Goal: Task Accomplishment & Management: Use online tool/utility

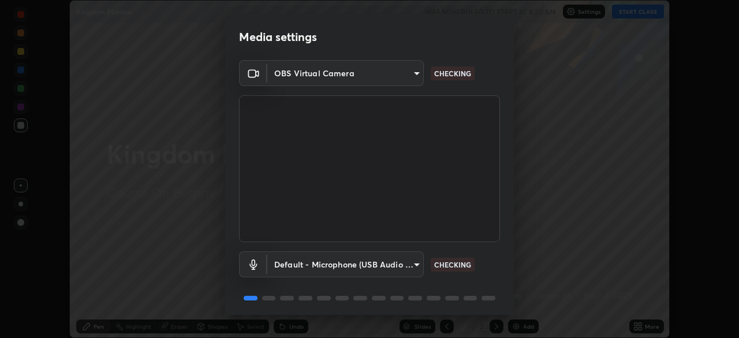
scroll to position [23, 0]
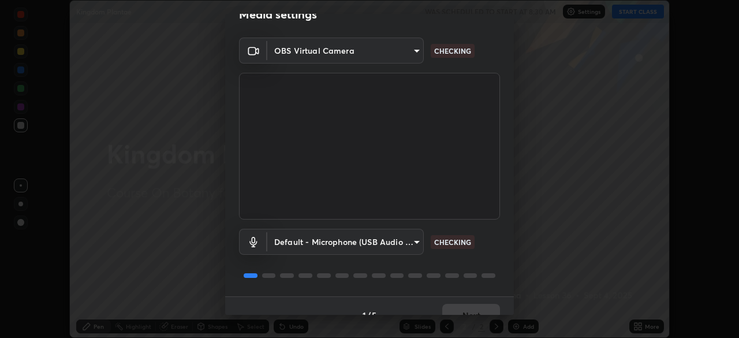
click at [458, 242] on p "CHECKING" at bounding box center [452, 242] width 37 height 10
click at [412, 242] on body "Erase all Kingdom Plantae WAS SCHEDULED TO START AT 8:30 AM Settings START CLAS…" at bounding box center [369, 169] width 739 height 338
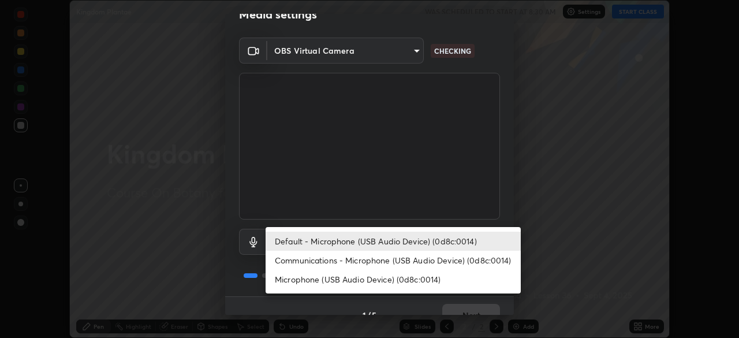
click at [470, 177] on div at bounding box center [369, 169] width 739 height 338
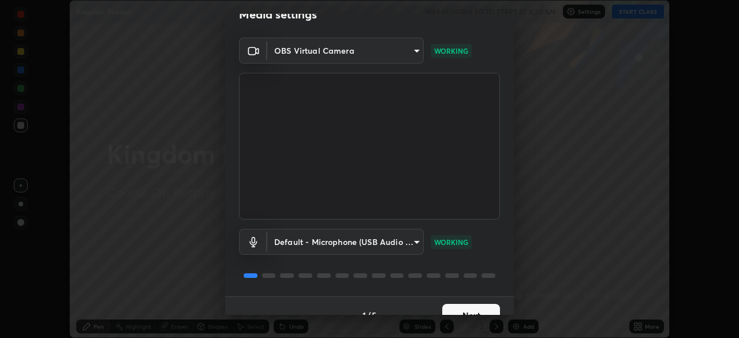
scroll to position [23, 0]
click at [455, 241] on p "WORKING" at bounding box center [451, 241] width 34 height 10
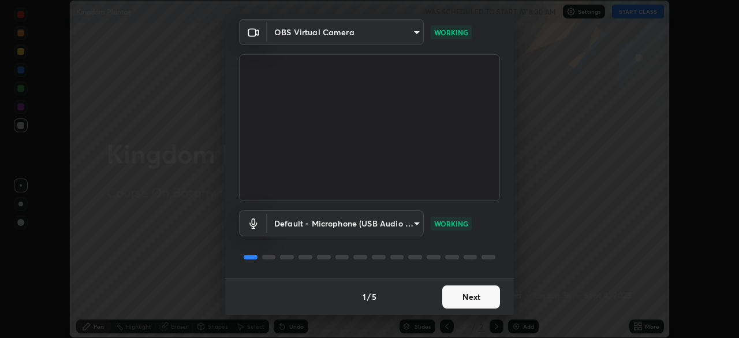
click at [453, 298] on button "Next" at bounding box center [471, 296] width 58 height 23
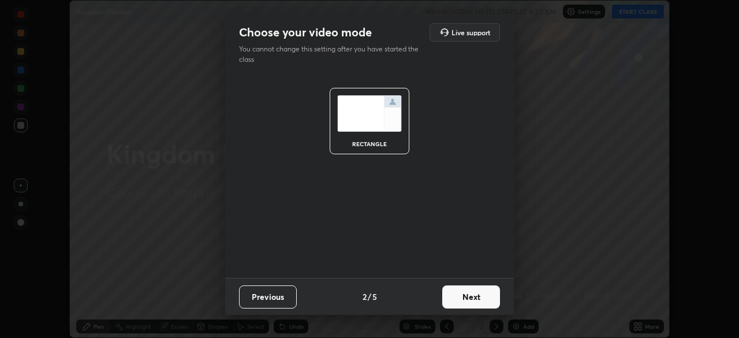
scroll to position [0, 0]
click at [458, 298] on button "Next" at bounding box center [471, 296] width 58 height 23
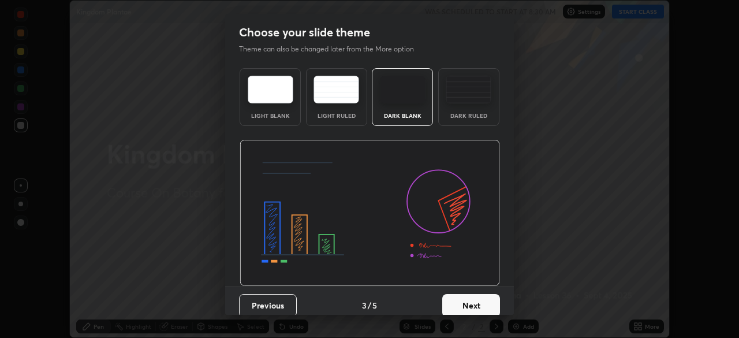
click at [463, 305] on button "Next" at bounding box center [471, 305] width 58 height 23
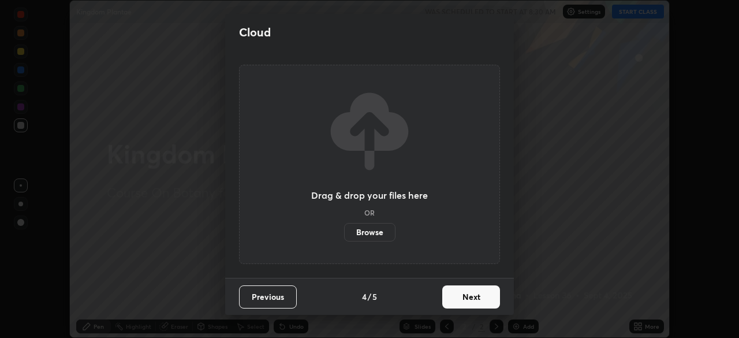
click at [461, 300] on button "Next" at bounding box center [471, 296] width 58 height 23
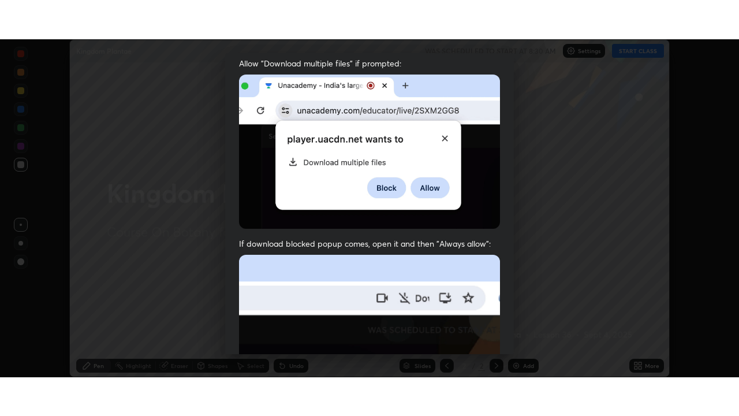
scroll to position [277, 0]
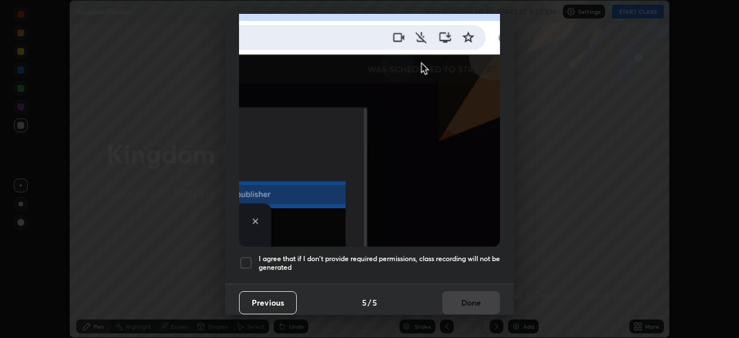
click at [256, 256] on div "I agree that if I don't provide required permissions, class recording will not …" at bounding box center [369, 263] width 261 height 14
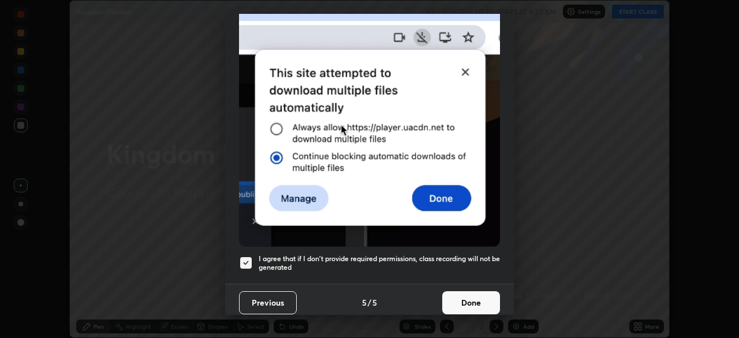
click at [454, 296] on button "Done" at bounding box center [471, 302] width 58 height 23
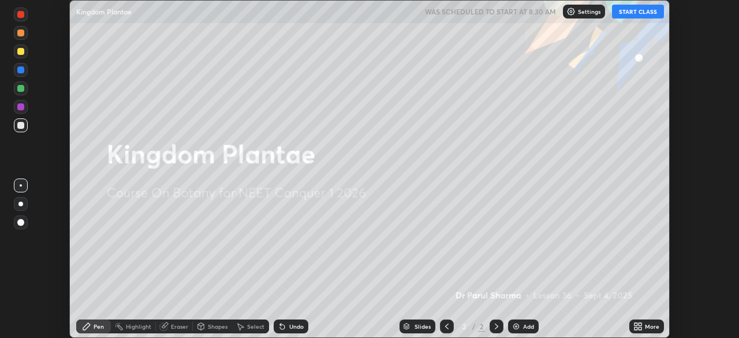
click at [643, 15] on button "START CLASS" at bounding box center [638, 12] width 52 height 14
click at [495, 326] on icon at bounding box center [496, 326] width 9 height 9
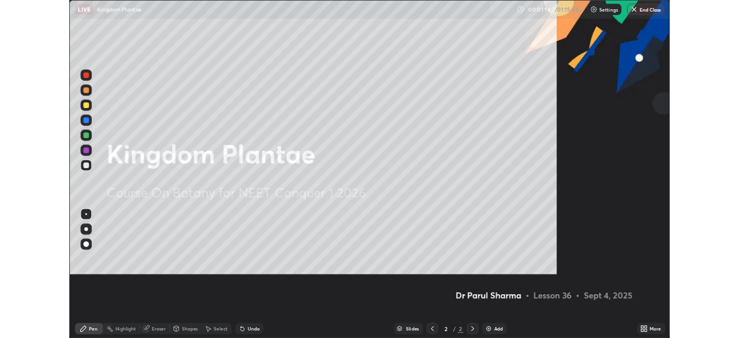
scroll to position [416, 739]
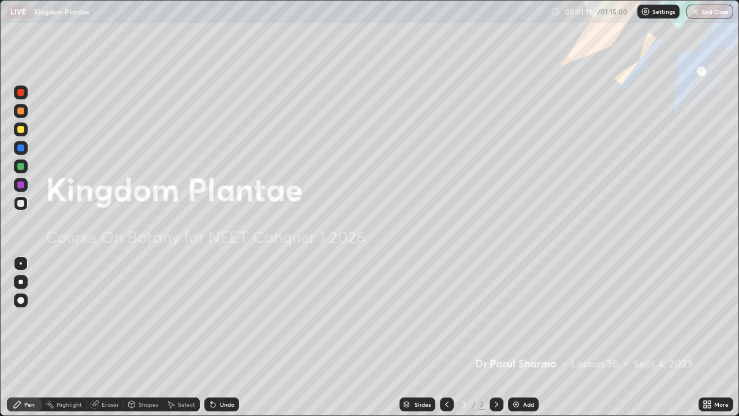
click at [705, 337] on icon at bounding box center [705, 402] width 3 height 3
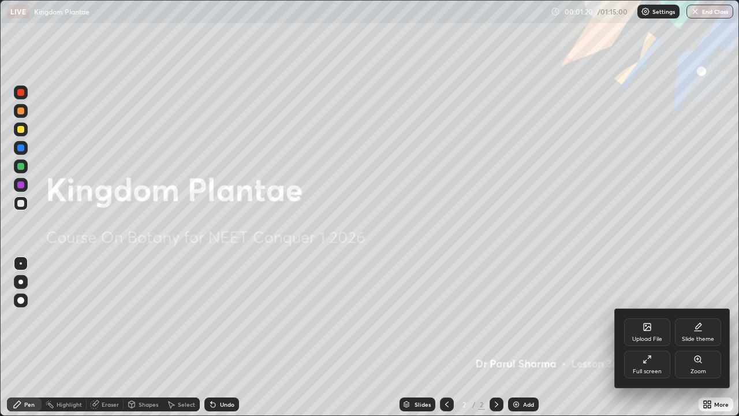
click at [649, 337] on icon at bounding box center [647, 358] width 9 height 9
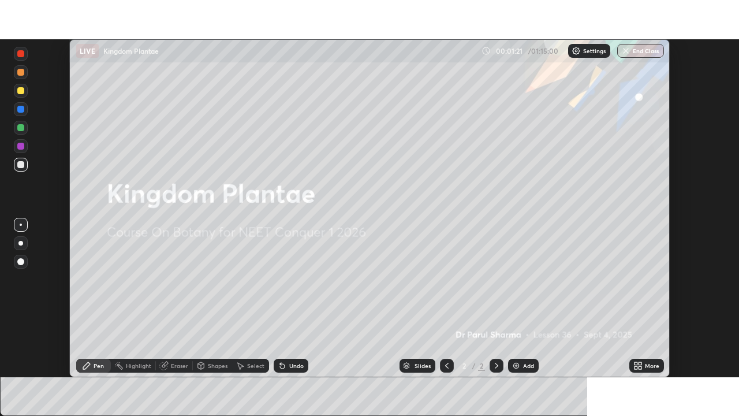
scroll to position [57390, 56989]
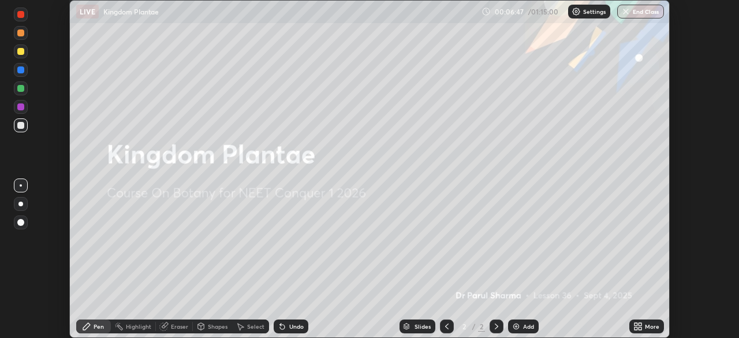
click at [643, 327] on div "More" at bounding box center [646, 326] width 35 height 14
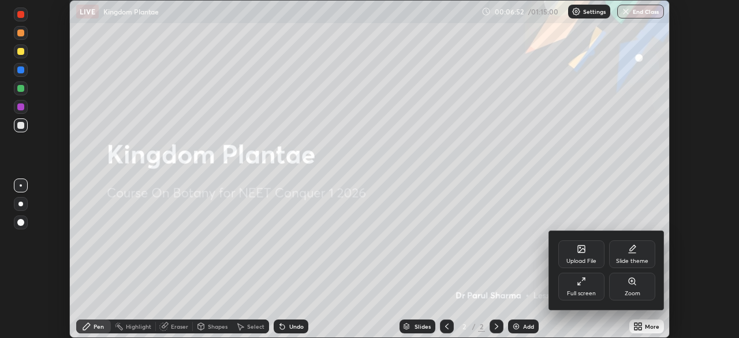
click at [582, 285] on icon at bounding box center [581, 281] width 9 height 9
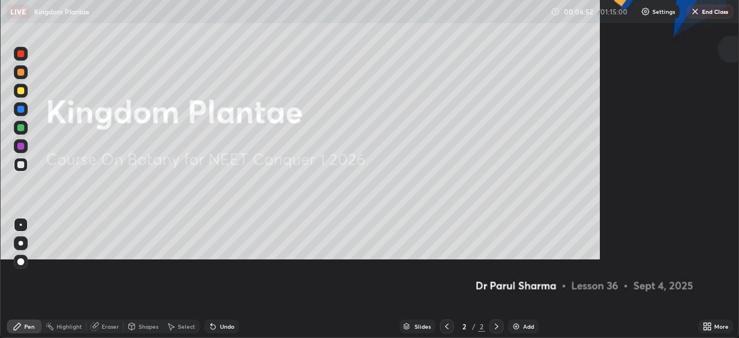
scroll to position [416, 739]
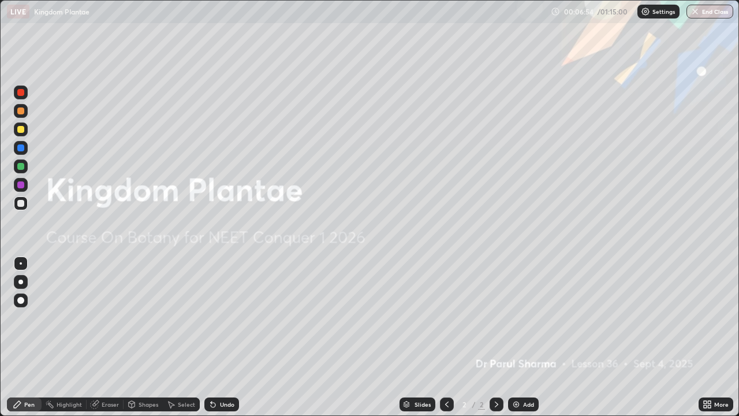
click at [709, 337] on icon at bounding box center [709, 402] width 3 height 3
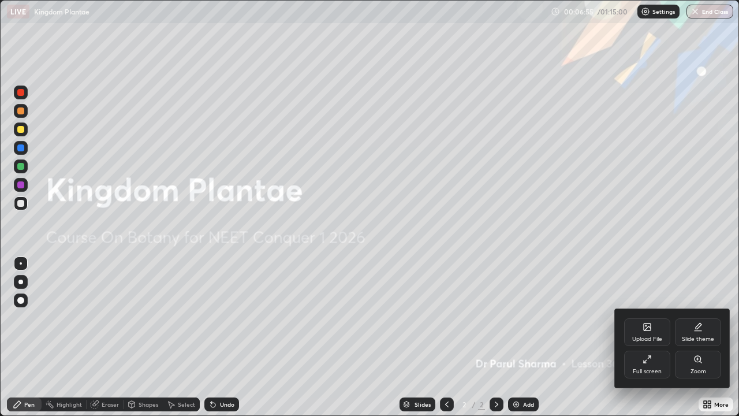
click at [648, 337] on icon at bounding box center [647, 358] width 9 height 9
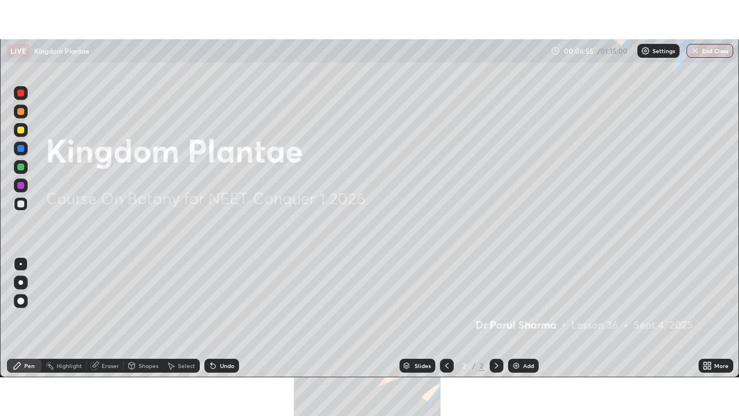
scroll to position [57390, 56989]
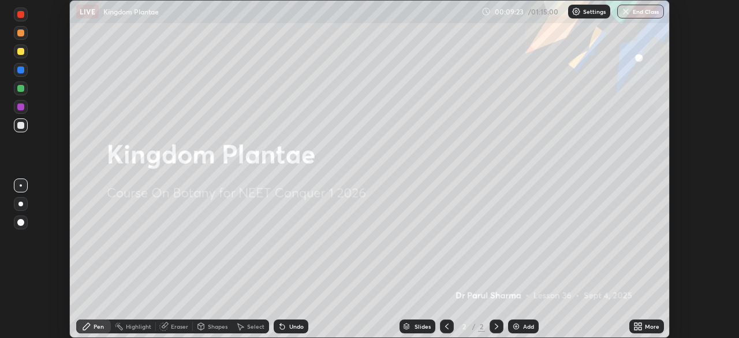
click at [636, 324] on icon at bounding box center [635, 324] width 3 height 3
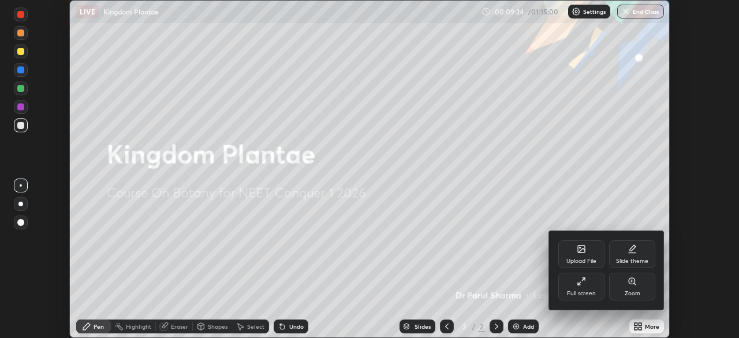
click at [581, 287] on div "Full screen" at bounding box center [581, 286] width 46 height 28
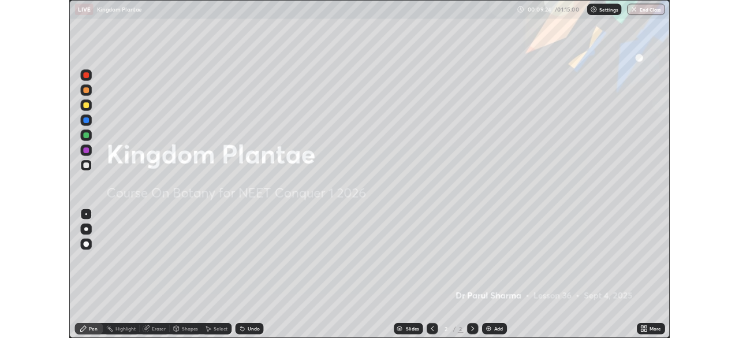
scroll to position [416, 739]
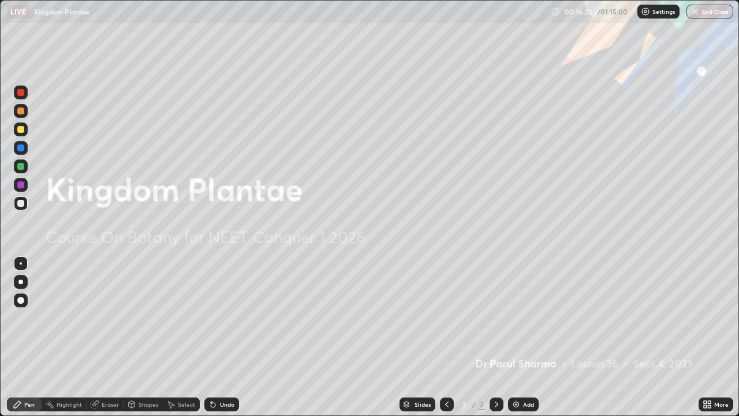
click at [710, 337] on icon at bounding box center [709, 406] width 3 height 3
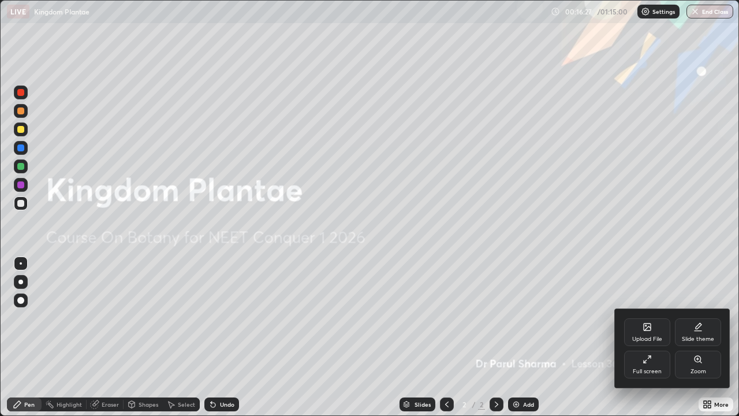
click at [646, 334] on div "Upload File" at bounding box center [647, 332] width 46 height 28
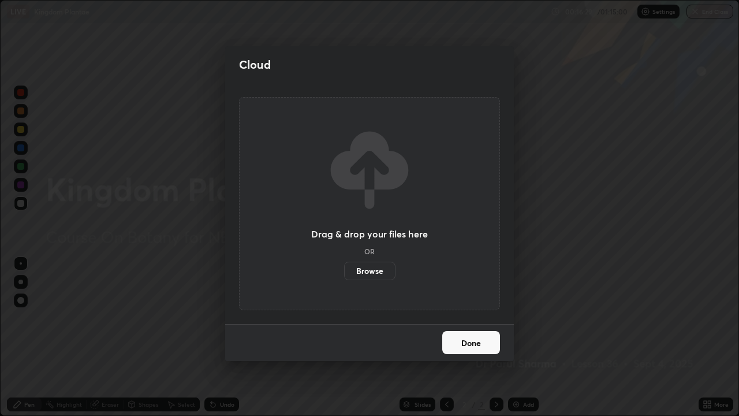
click at [372, 269] on label "Browse" at bounding box center [369, 271] width 51 height 18
click at [344, 269] on input "Browse" at bounding box center [344, 271] width 0 height 18
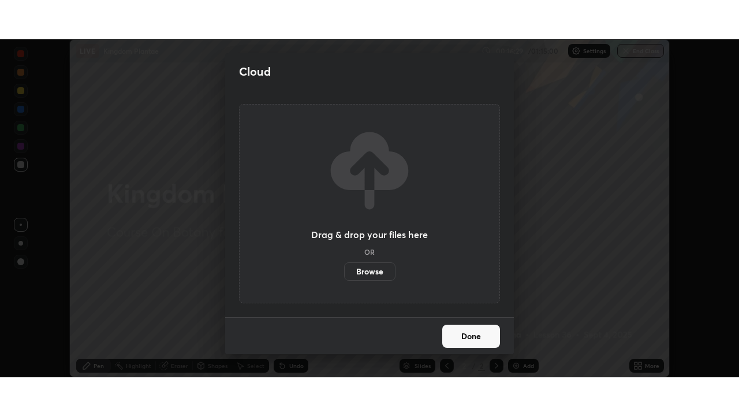
scroll to position [57390, 56989]
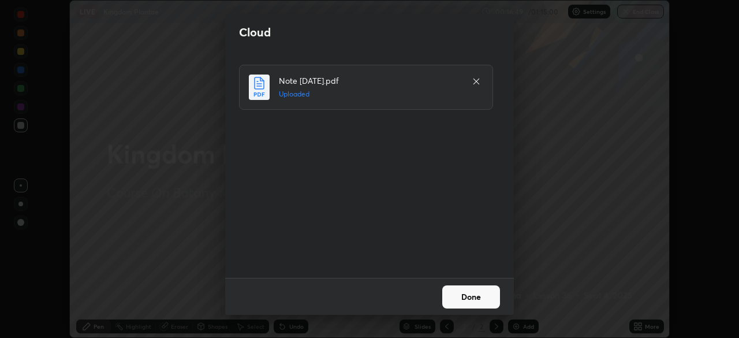
click at [484, 299] on button "Done" at bounding box center [471, 296] width 58 height 23
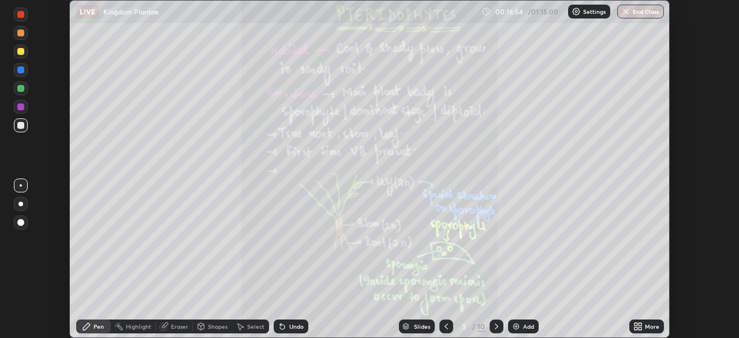
click at [640, 326] on icon at bounding box center [637, 326] width 9 height 9
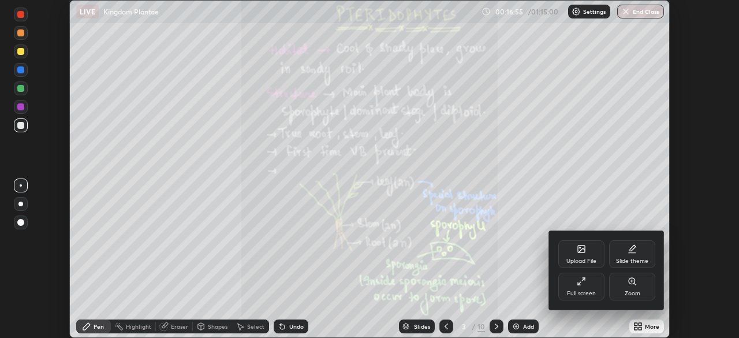
click at [587, 292] on div "Full screen" at bounding box center [581, 293] width 29 height 6
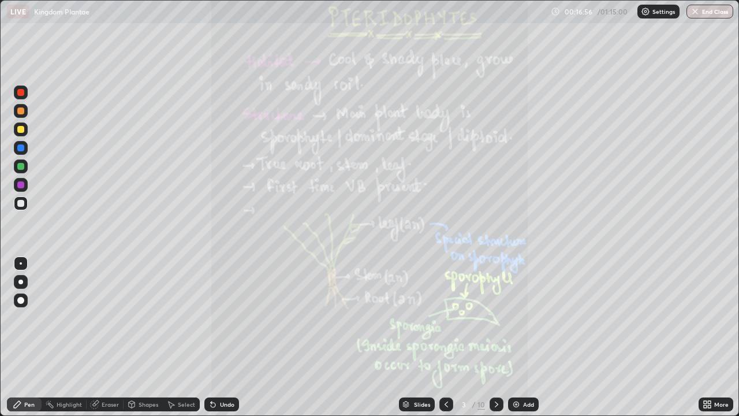
scroll to position [416, 739]
click at [494, 337] on icon at bounding box center [496, 403] width 9 height 9
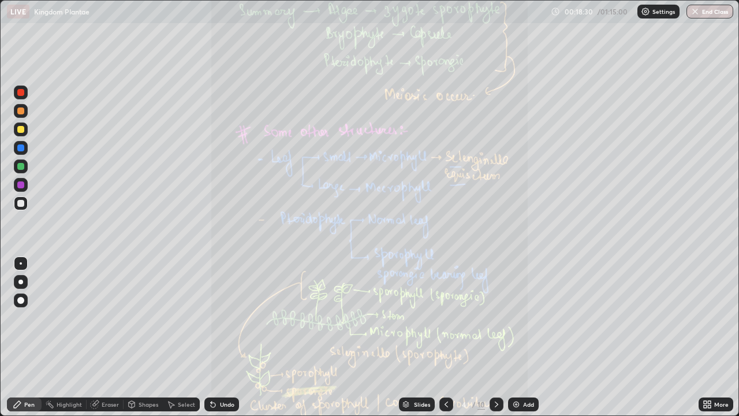
click at [495, 337] on icon at bounding box center [496, 403] width 9 height 9
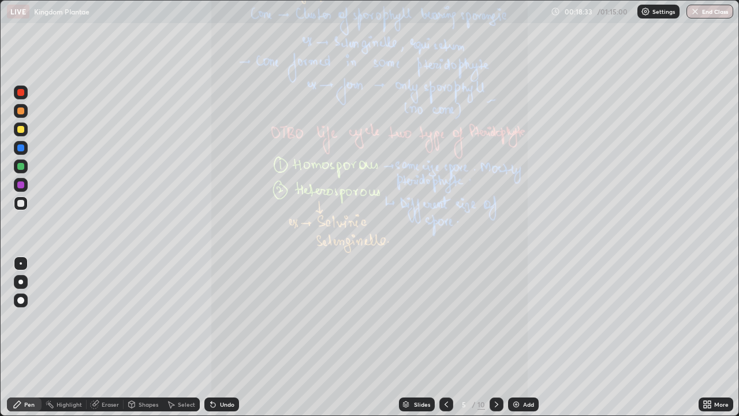
click at [445, 337] on icon at bounding box center [446, 403] width 9 height 9
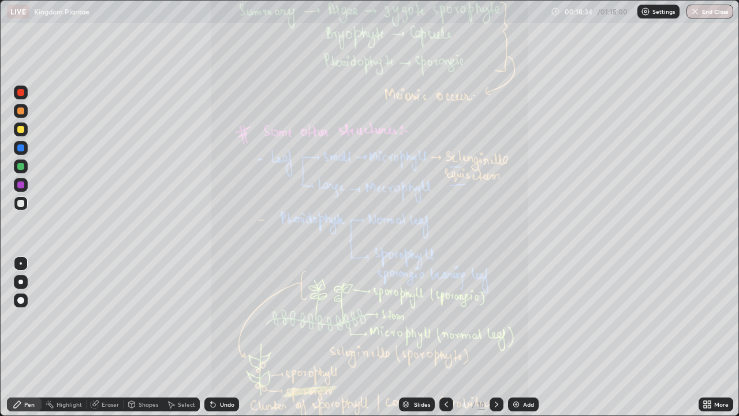
click at [445, 337] on icon at bounding box center [446, 403] width 9 height 9
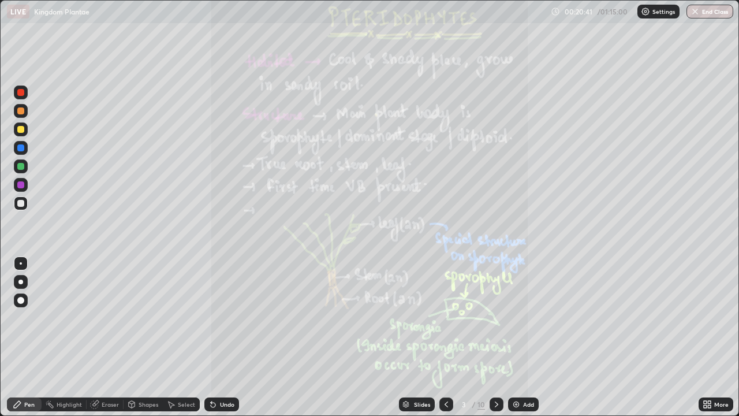
click at [495, 337] on icon at bounding box center [496, 403] width 9 height 9
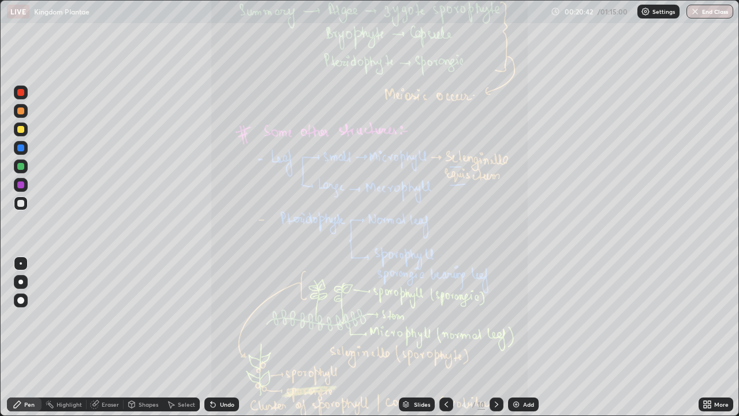
click at [704, 337] on icon at bounding box center [705, 406] width 3 height 3
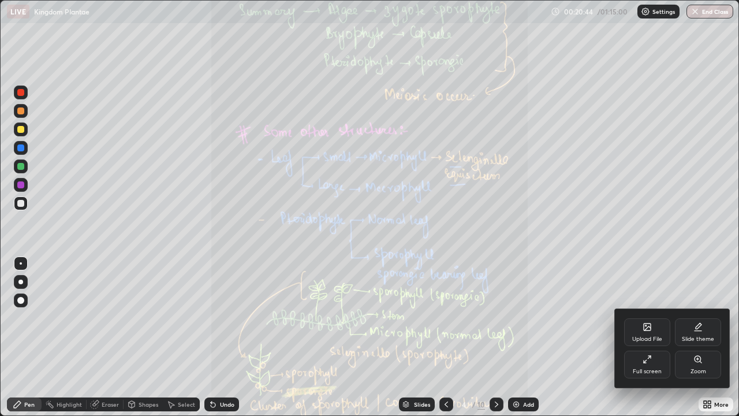
click at [696, 337] on icon at bounding box center [697, 358] width 9 height 9
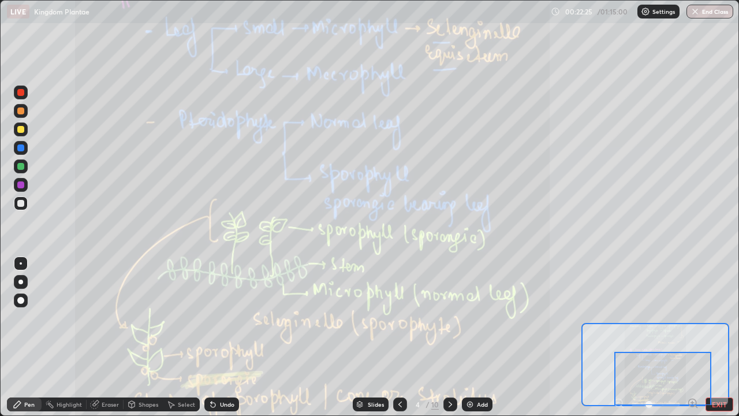
click at [369, 337] on div "Slides" at bounding box center [376, 404] width 16 height 6
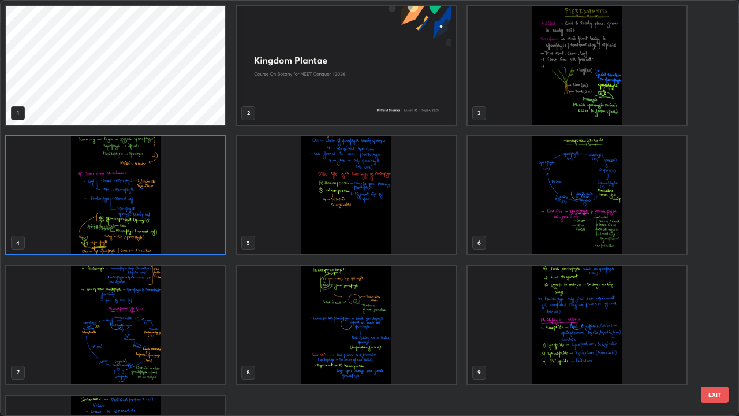
scroll to position [104, 0]
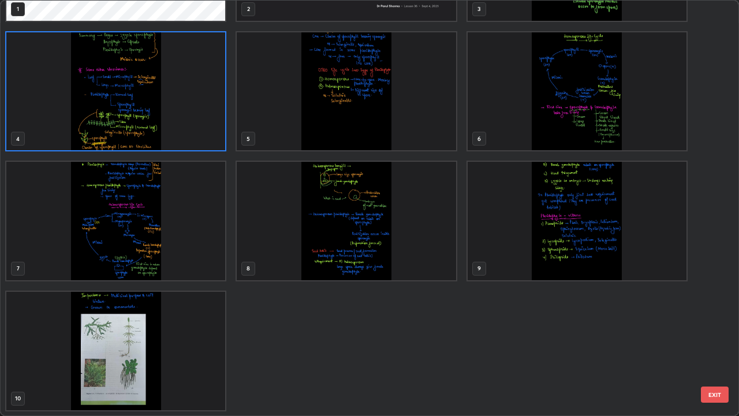
click at [133, 337] on img "grid" at bounding box center [115, 351] width 219 height 118
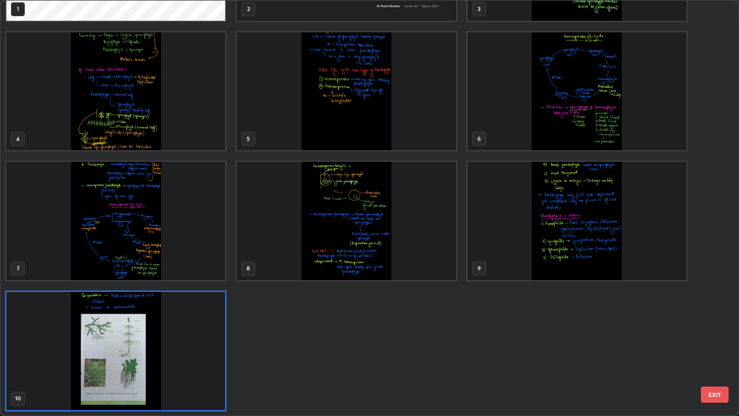
click at [133, 337] on img "grid" at bounding box center [115, 351] width 219 height 118
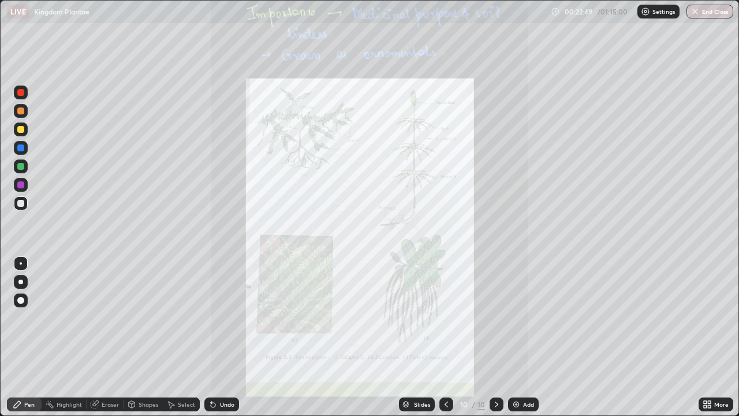
click at [416, 337] on div "Slides" at bounding box center [422, 404] width 16 height 6
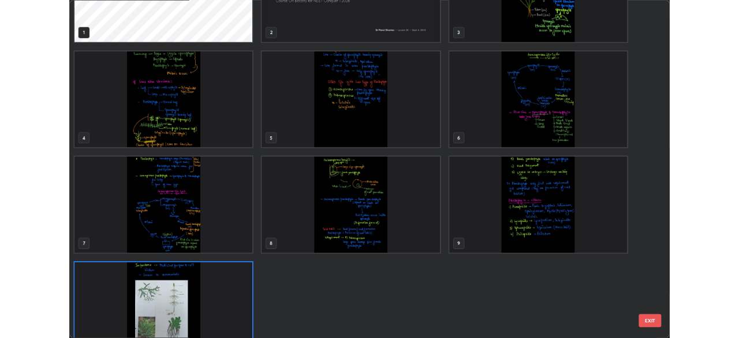
scroll to position [0, 0]
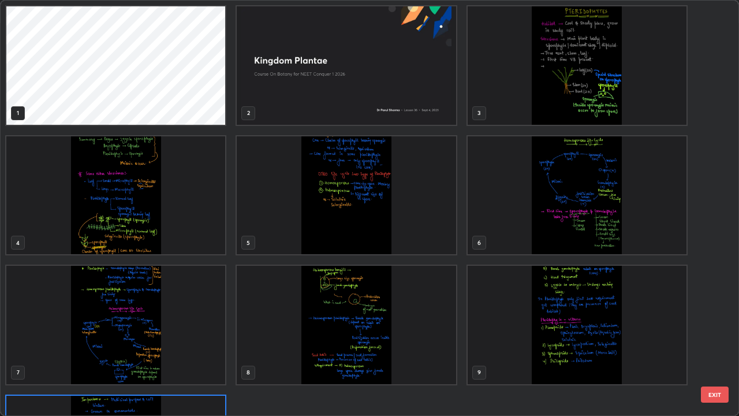
click at [179, 227] on img "grid" at bounding box center [115, 195] width 219 height 118
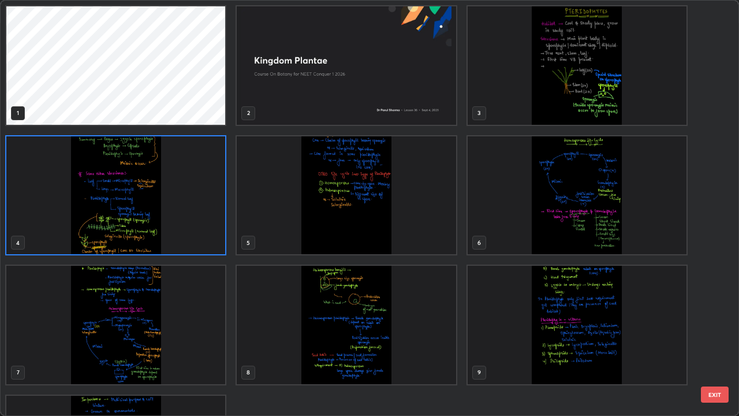
click at [179, 227] on img "grid" at bounding box center [115, 195] width 219 height 118
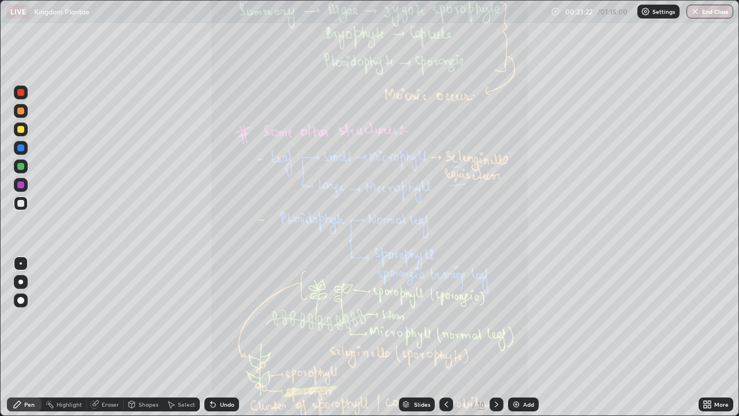
click at [709, 337] on icon at bounding box center [709, 406] width 3 height 3
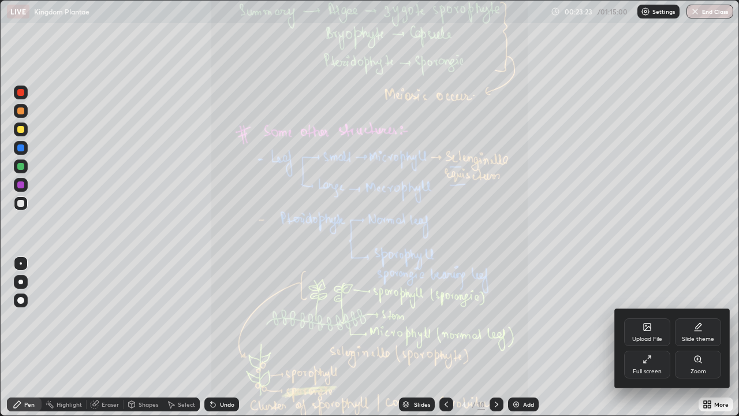
click at [698, 337] on icon at bounding box center [697, 359] width 6 height 6
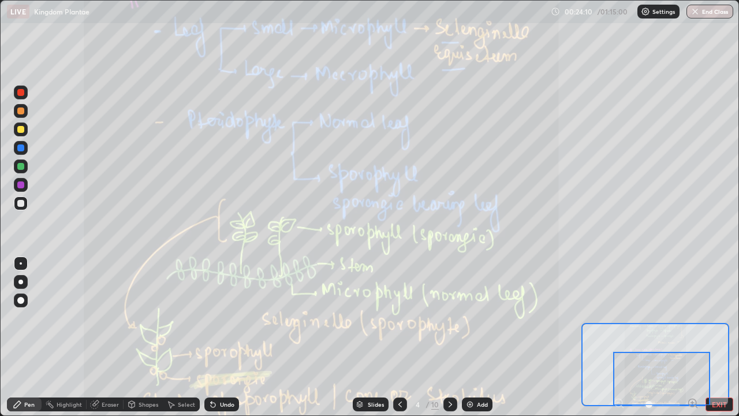
click at [714, 337] on button "EXIT" at bounding box center [719, 404] width 28 height 14
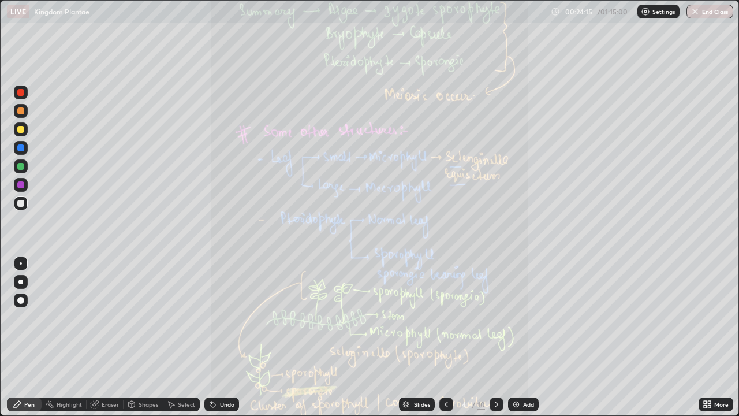
click at [705, 337] on icon at bounding box center [705, 406] width 3 height 3
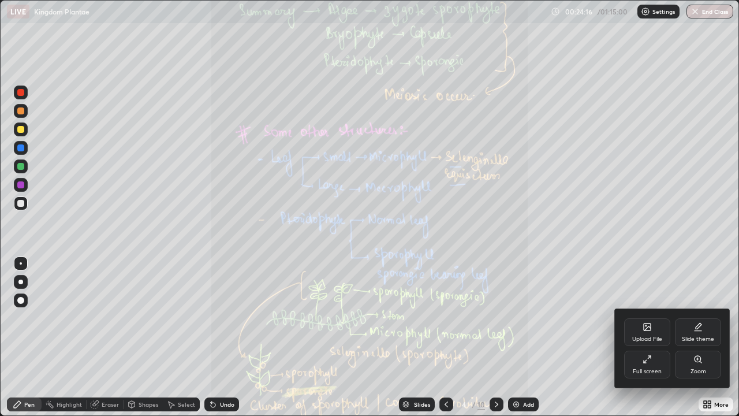
click at [697, 337] on icon at bounding box center [697, 359] width 6 height 6
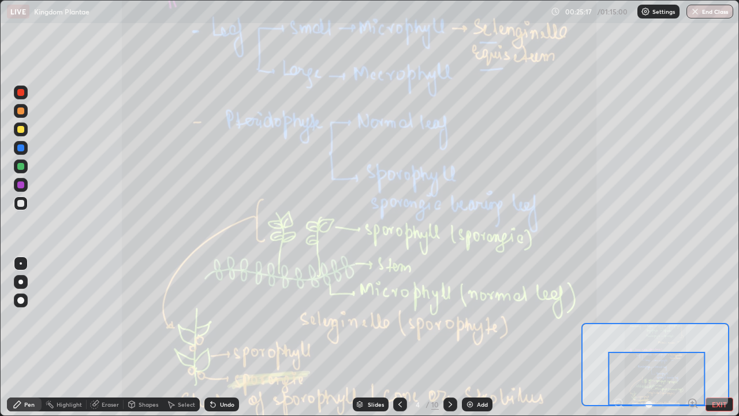
click at [449, 337] on icon at bounding box center [450, 403] width 9 height 9
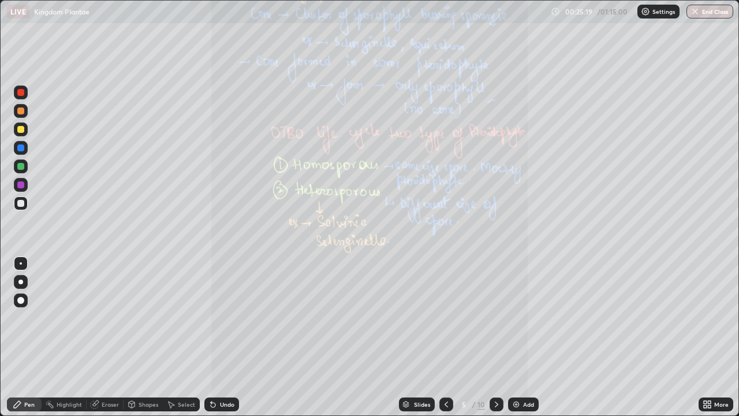
click at [711, 337] on icon at bounding box center [709, 402] width 3 height 3
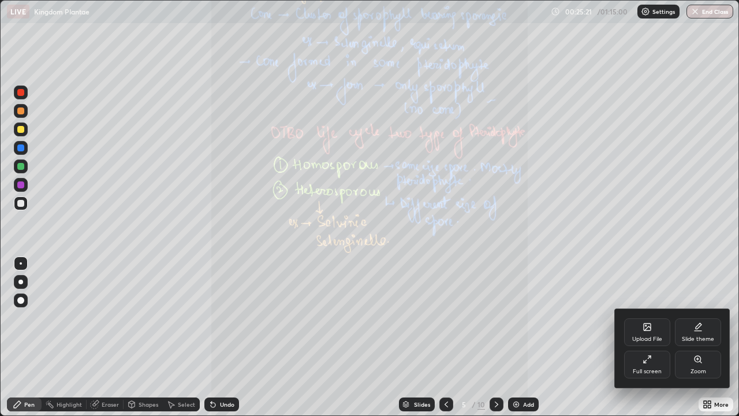
click at [700, 337] on icon at bounding box center [697, 359] width 6 height 6
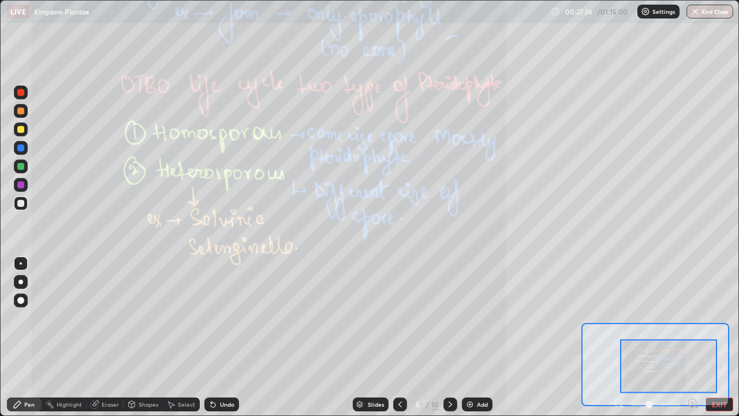
click at [683, 337] on div at bounding box center [668, 366] width 97 height 54
click at [449, 337] on icon at bounding box center [450, 403] width 9 height 9
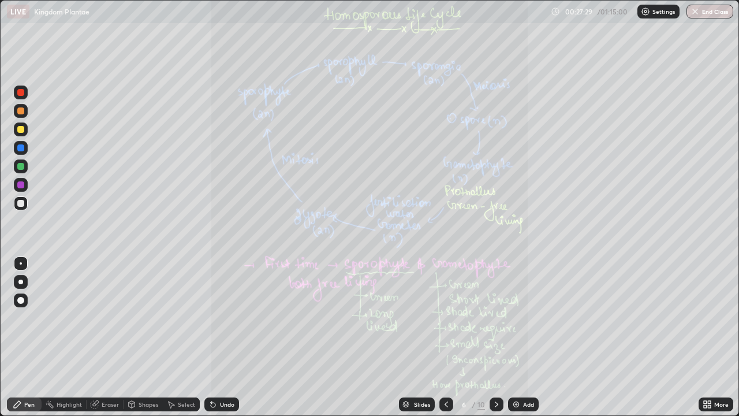
click at [706, 337] on icon at bounding box center [705, 402] width 3 height 3
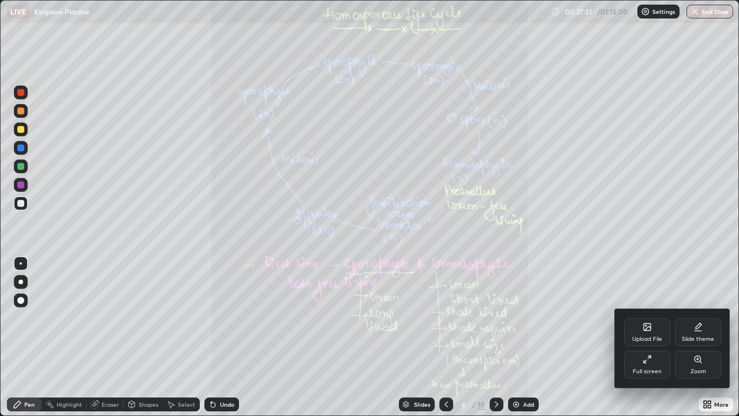
click at [690, 337] on div "Zoom" at bounding box center [698, 364] width 46 height 28
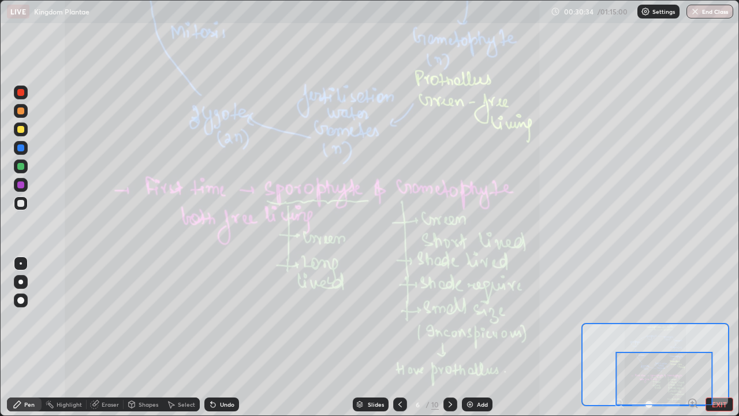
click at [449, 337] on icon at bounding box center [450, 403] width 9 height 9
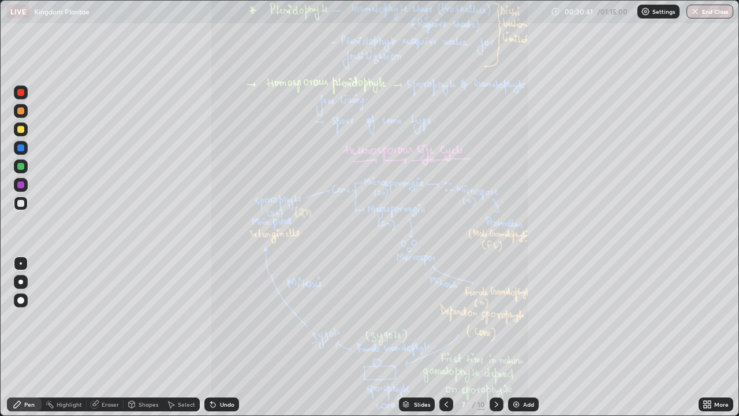
click at [439, 337] on div at bounding box center [446, 404] width 14 height 23
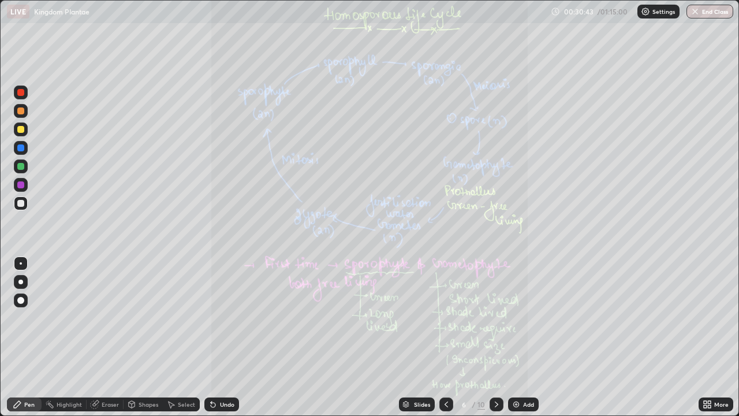
click at [495, 337] on icon at bounding box center [496, 403] width 9 height 9
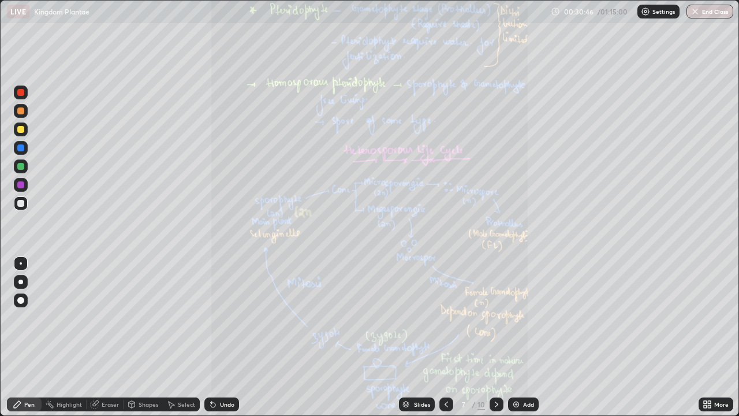
click at [705, 337] on icon at bounding box center [707, 403] width 9 height 9
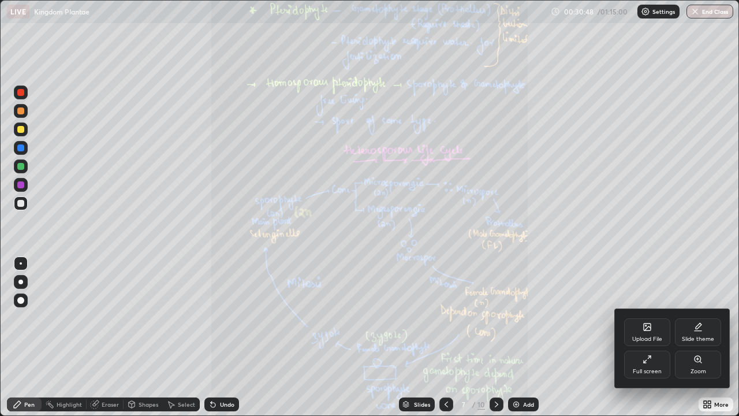
click at [697, 337] on icon at bounding box center [697, 359] width 6 height 6
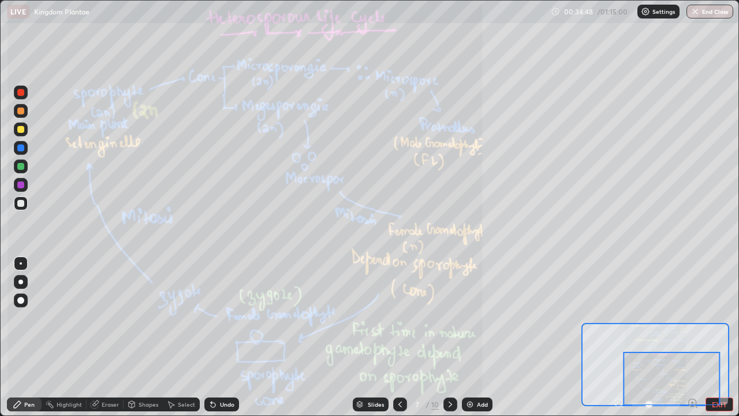
click at [399, 337] on icon at bounding box center [399, 403] width 9 height 9
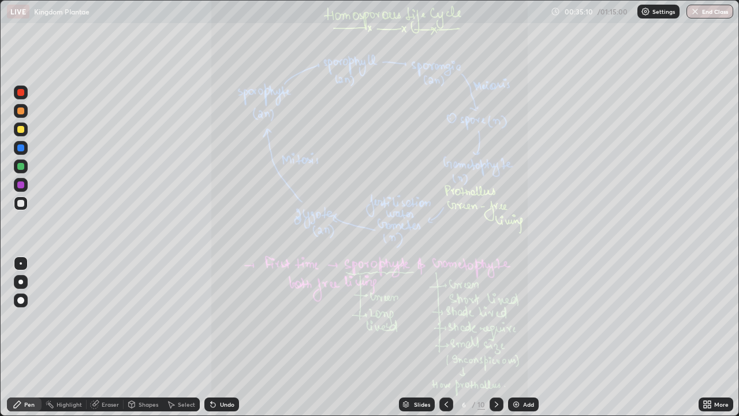
click at [495, 337] on icon at bounding box center [496, 404] width 3 height 6
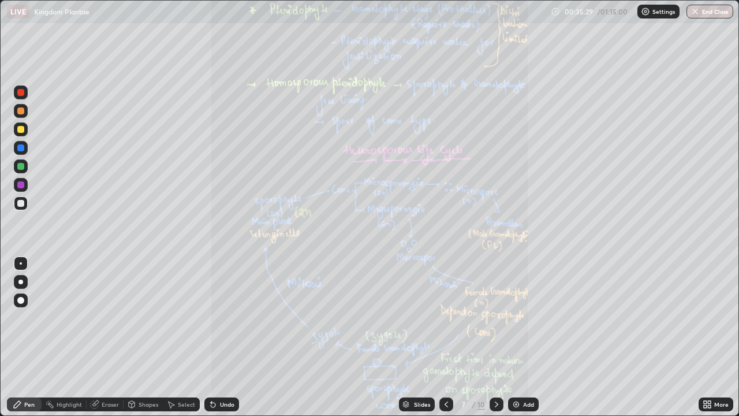
click at [496, 337] on icon at bounding box center [496, 403] width 9 height 9
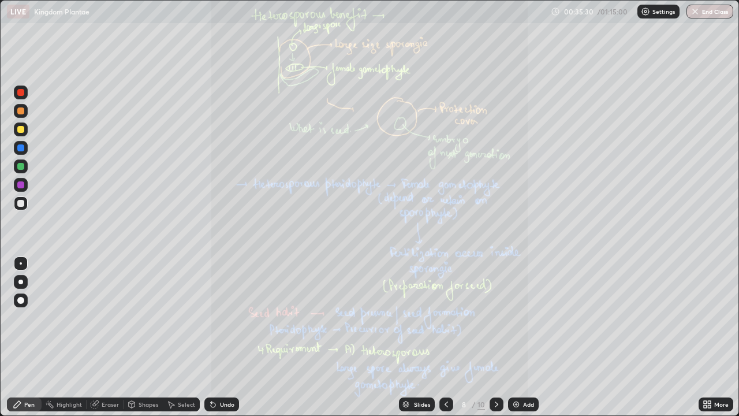
click at [709, 337] on icon at bounding box center [709, 402] width 3 height 3
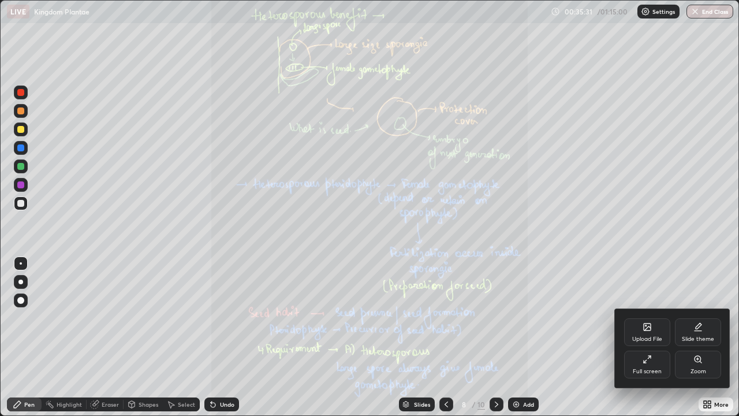
click at [700, 337] on icon at bounding box center [701, 362] width 2 height 2
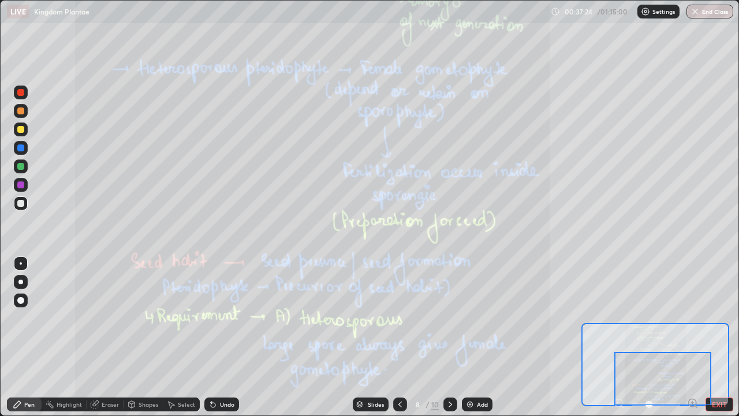
click at [20, 130] on div at bounding box center [20, 129] width 7 height 7
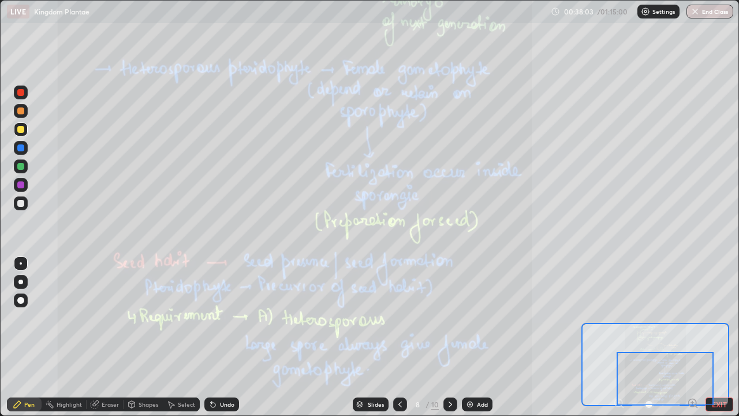
click at [450, 337] on icon at bounding box center [450, 403] width 9 height 9
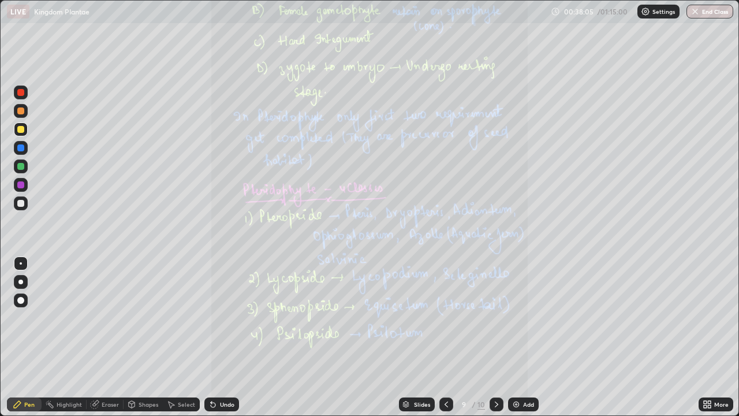
click at [711, 337] on icon at bounding box center [709, 402] width 3 height 3
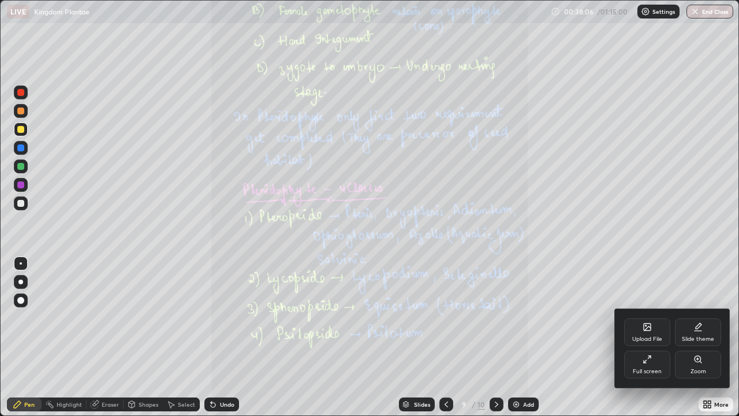
click at [693, 337] on div "Zoom" at bounding box center [698, 364] width 46 height 28
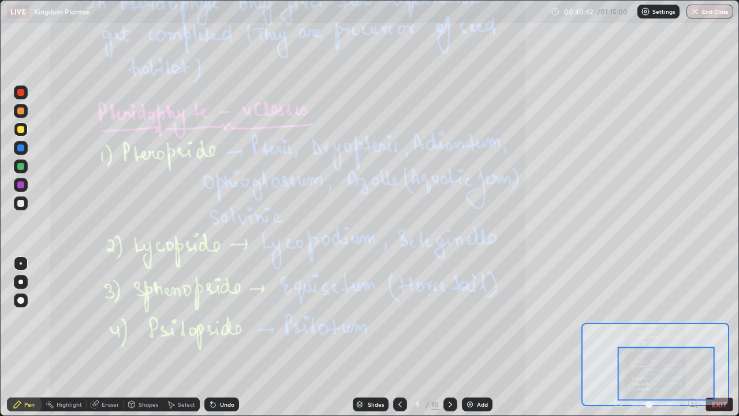
click at [449, 337] on icon at bounding box center [450, 403] width 9 height 9
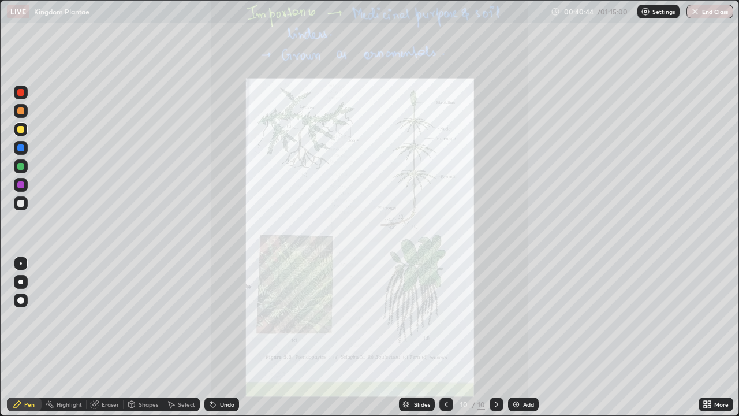
click at [705, 337] on icon at bounding box center [705, 406] width 3 height 3
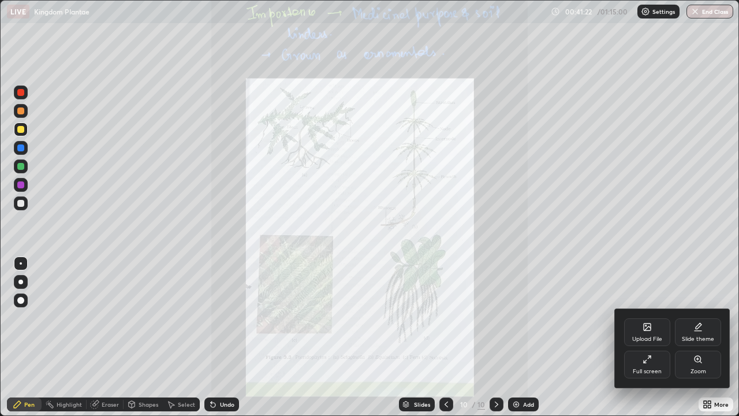
click at [648, 327] on icon at bounding box center [647, 328] width 6 height 4
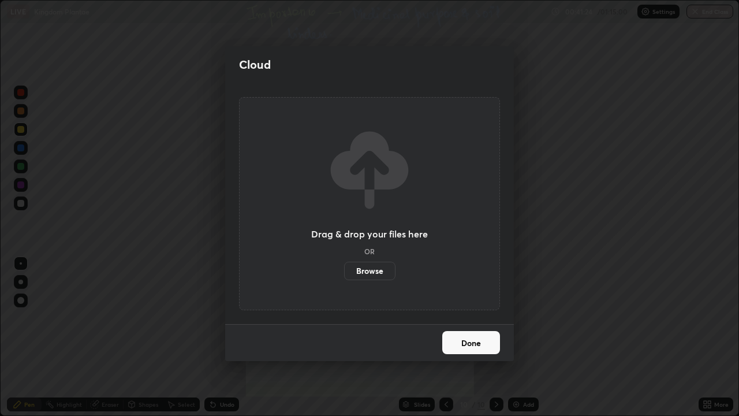
click at [382, 269] on label "Browse" at bounding box center [369, 271] width 51 height 18
click at [344, 269] on input "Browse" at bounding box center [344, 271] width 0 height 18
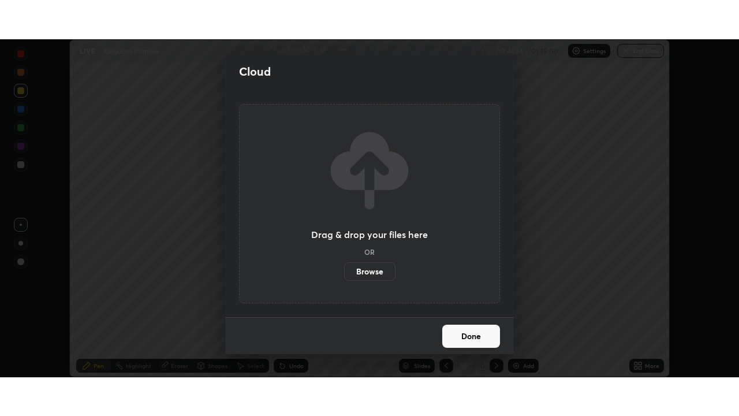
scroll to position [57390, 56989]
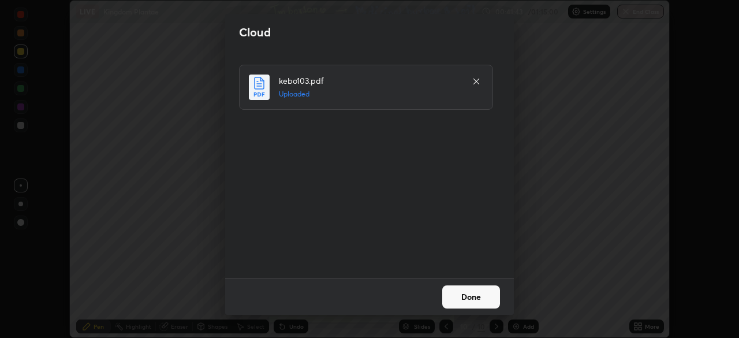
click at [476, 293] on button "Done" at bounding box center [471, 296] width 58 height 23
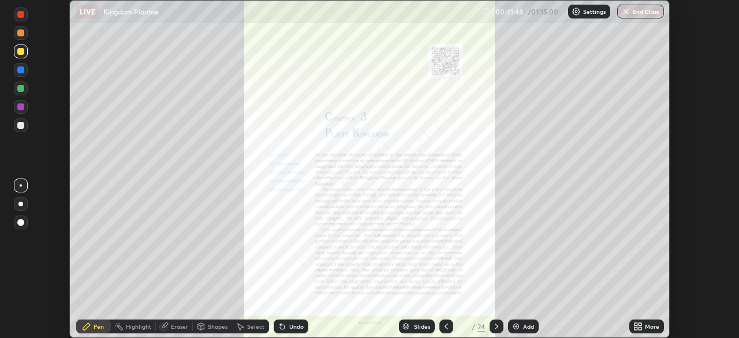
click at [641, 329] on icon at bounding box center [639, 328] width 3 height 3
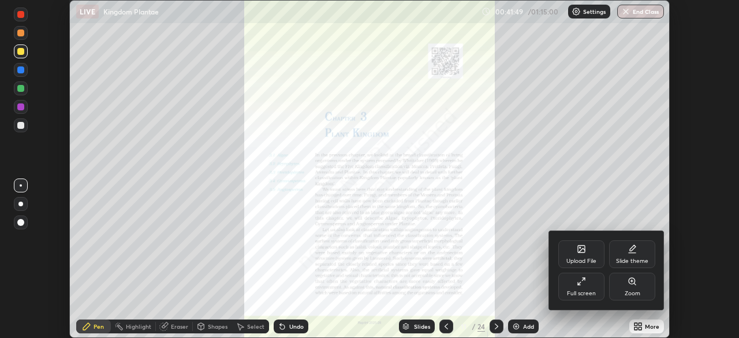
click at [585, 284] on icon at bounding box center [581, 281] width 9 height 9
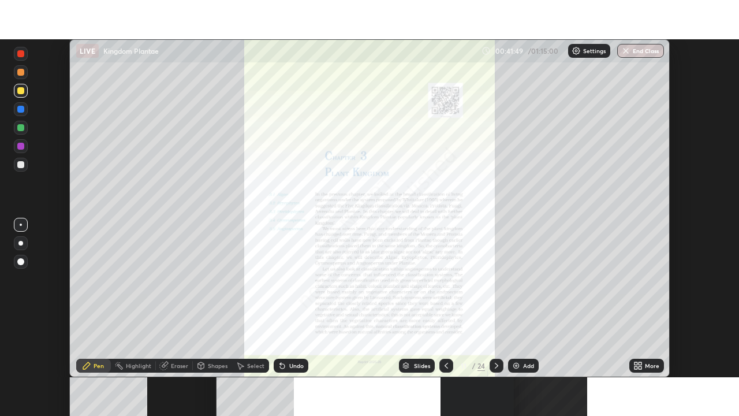
scroll to position [416, 739]
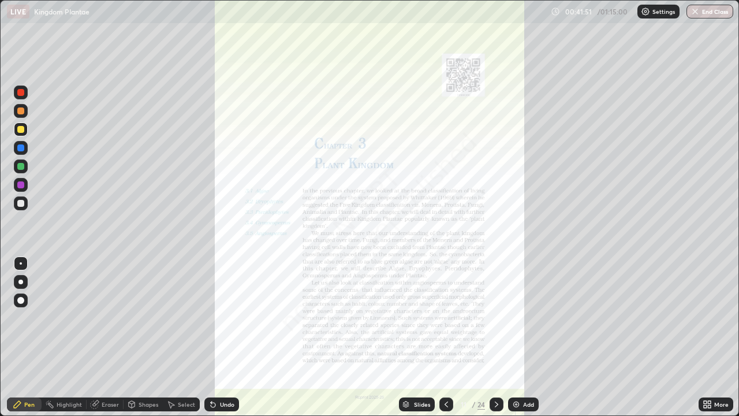
click at [417, 337] on div "Slides" at bounding box center [422, 404] width 16 height 6
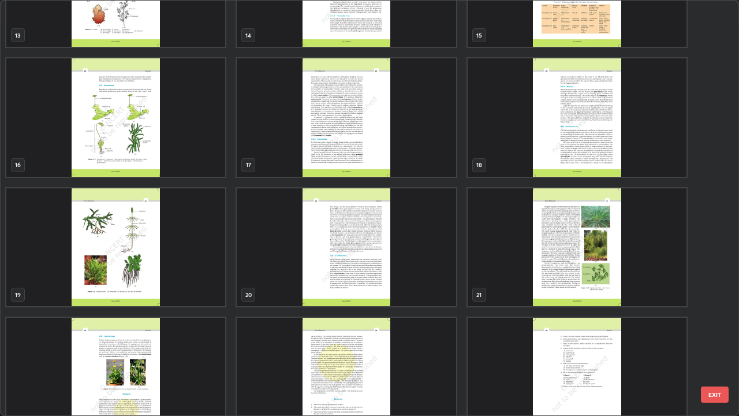
scroll to position [610, 0]
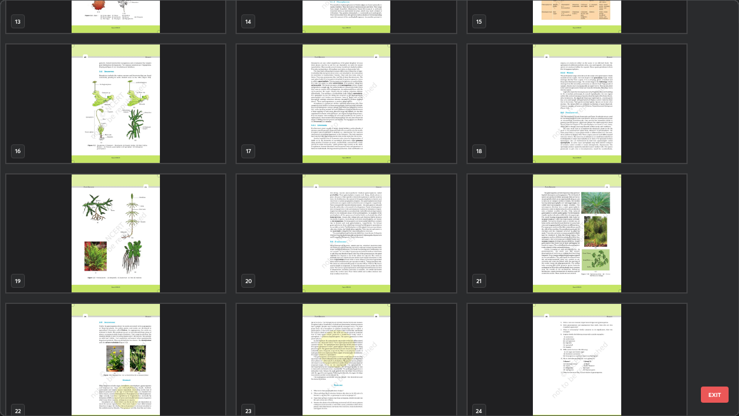
click at [565, 135] on img "grid" at bounding box center [577, 103] width 219 height 118
click at [565, 136] on img "grid" at bounding box center [577, 103] width 219 height 118
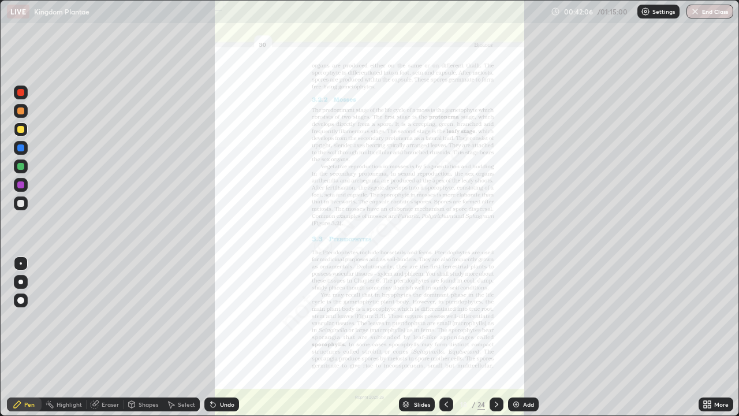
click at [68, 337] on div "Highlight" at bounding box center [69, 404] width 25 height 6
click at [23, 337] on div "Pen" at bounding box center [24, 404] width 35 height 14
click at [21, 128] on div at bounding box center [20, 129] width 7 height 7
click at [496, 337] on icon at bounding box center [496, 403] width 9 height 9
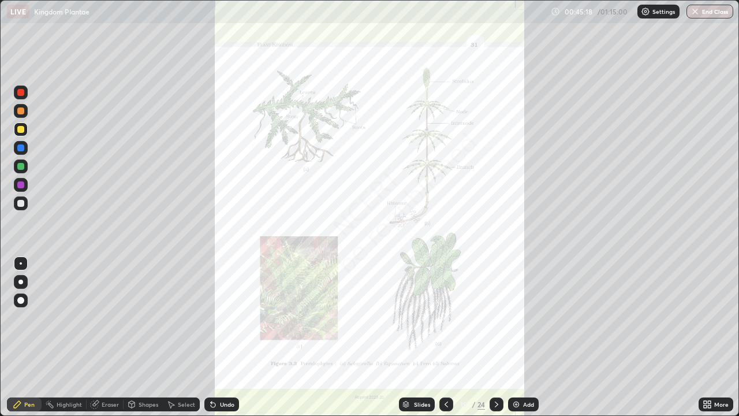
click at [496, 337] on icon at bounding box center [496, 403] width 9 height 9
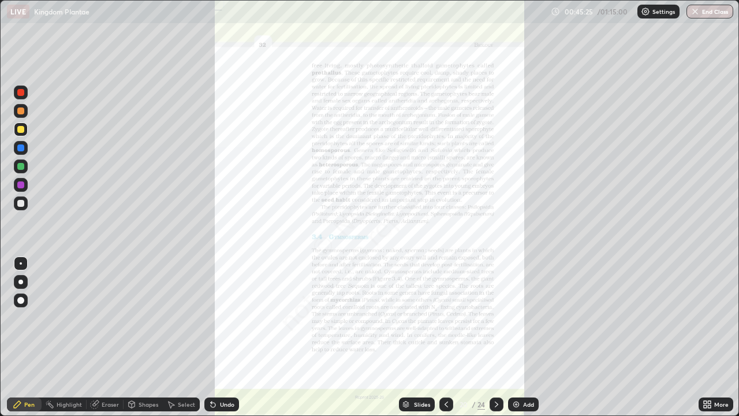
click at [423, 337] on div "Slides" at bounding box center [422, 404] width 16 height 6
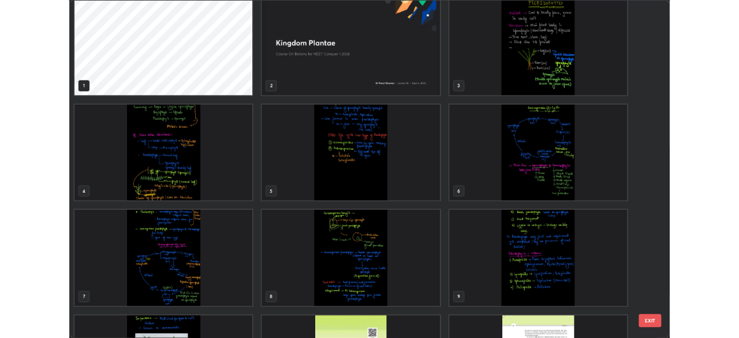
scroll to position [0, 0]
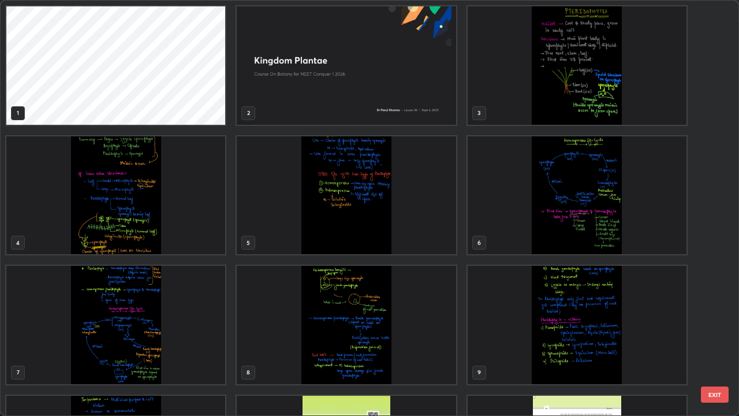
click at [581, 206] on img "grid" at bounding box center [577, 195] width 219 height 118
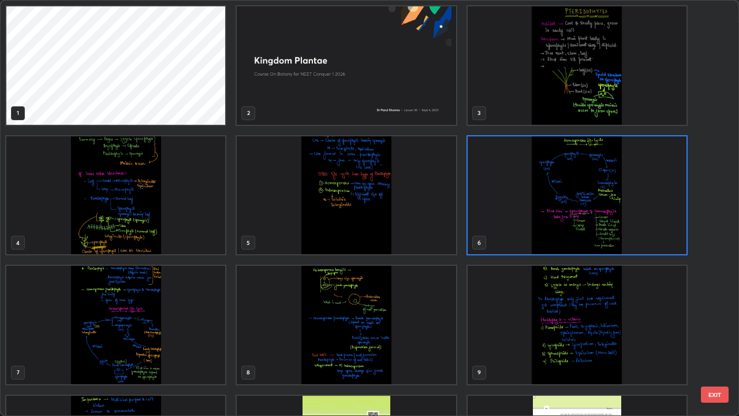
click at [580, 207] on img "grid" at bounding box center [577, 195] width 219 height 118
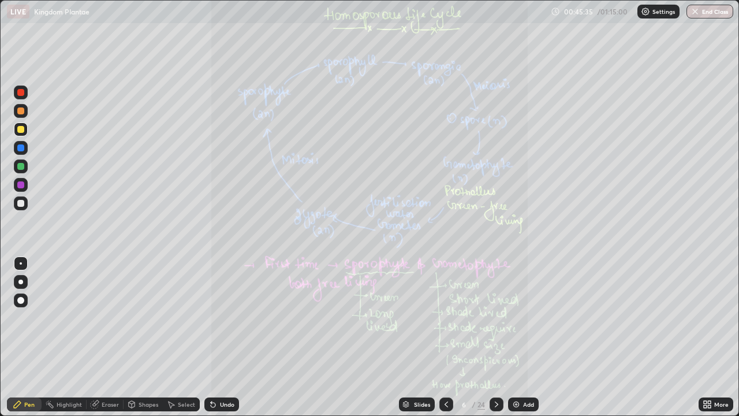
click at [708, 337] on icon at bounding box center [709, 402] width 3 height 3
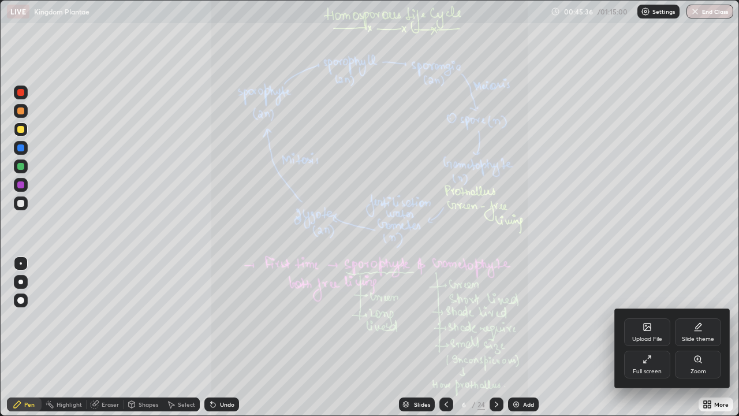
click at [649, 337] on icon at bounding box center [647, 358] width 9 height 9
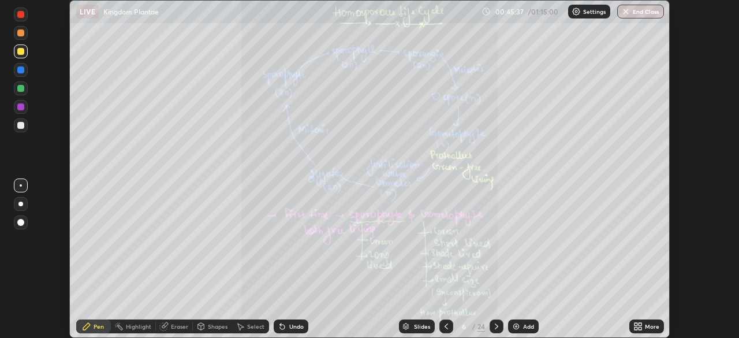
scroll to position [57390, 56989]
click at [414, 323] on div "Slides" at bounding box center [422, 326] width 16 height 6
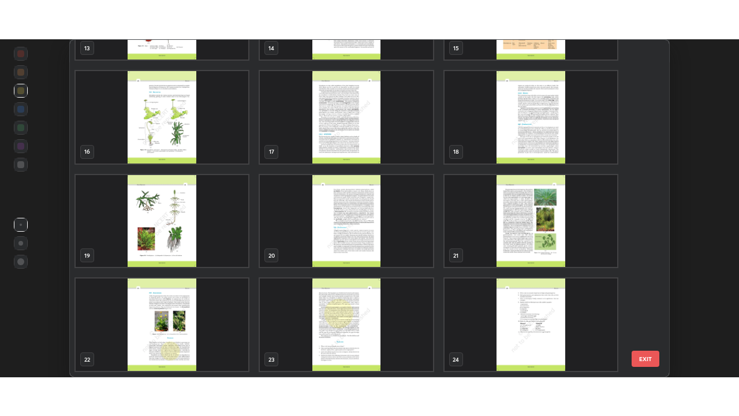
scroll to position [492, 0]
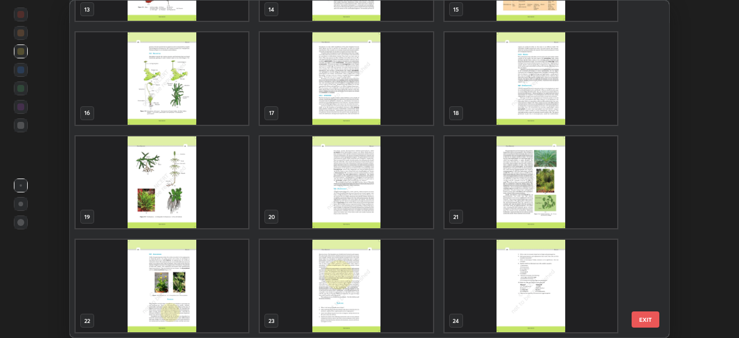
click at [351, 186] on img "grid" at bounding box center [346, 182] width 173 height 92
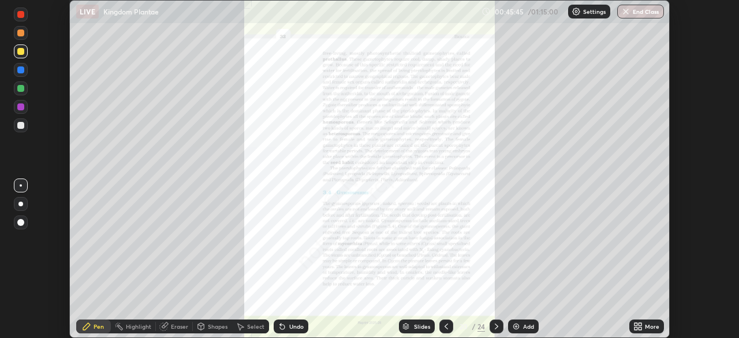
click at [630, 327] on div "More" at bounding box center [646, 326] width 35 height 14
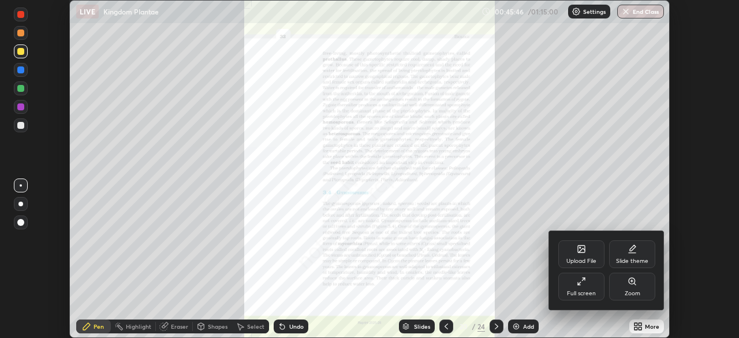
click at [590, 285] on div "Full screen" at bounding box center [581, 286] width 46 height 28
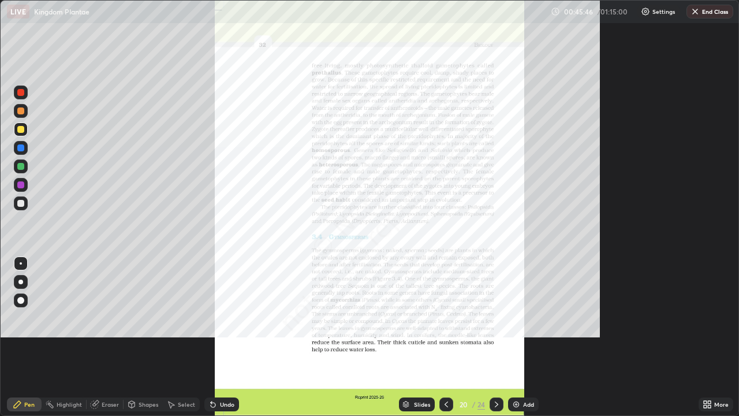
scroll to position [416, 739]
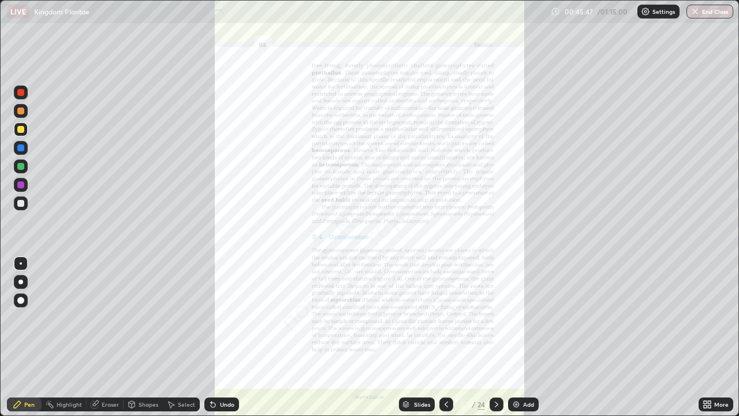
click at [710, 337] on icon at bounding box center [709, 402] width 3 height 3
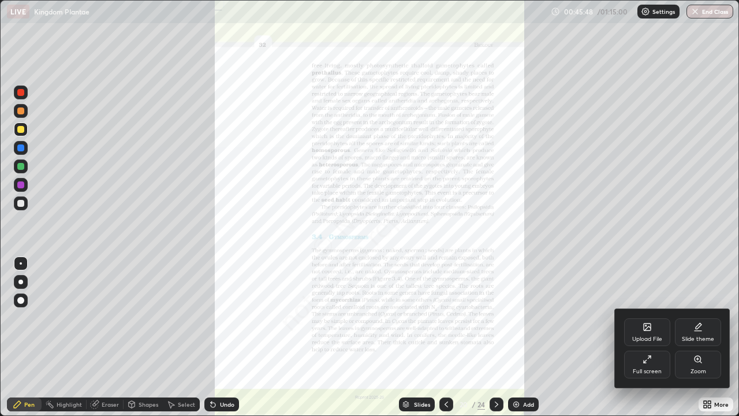
click at [696, 337] on icon at bounding box center [697, 359] width 6 height 6
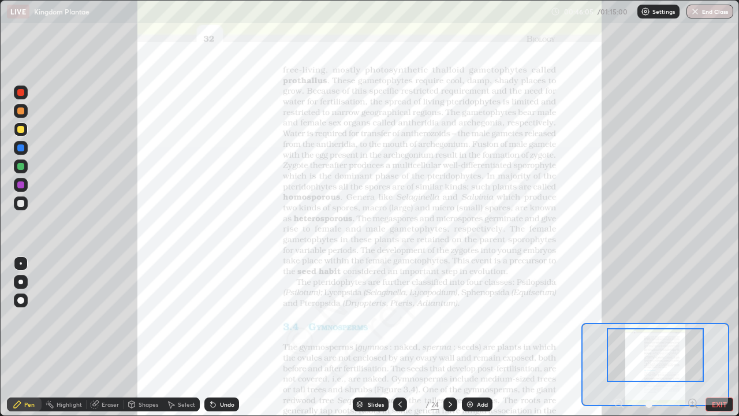
click at [17, 166] on div at bounding box center [20, 166] width 7 height 7
click at [20, 129] on div at bounding box center [20, 129] width 7 height 7
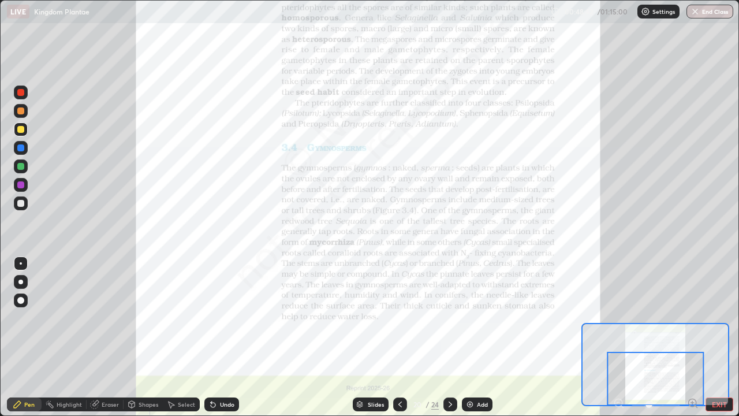
click at [368, 337] on div "Slides" at bounding box center [376, 404] width 16 height 6
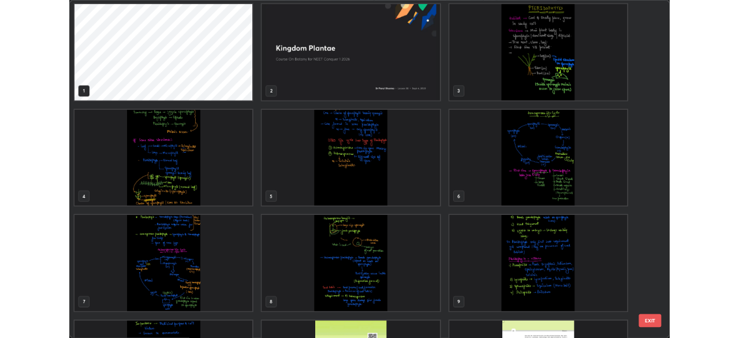
scroll to position [0, 0]
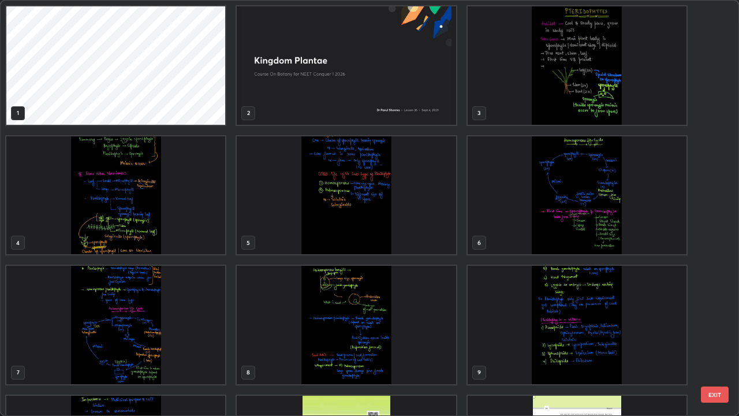
click at [710, 337] on button "EXIT" at bounding box center [715, 394] width 28 height 16
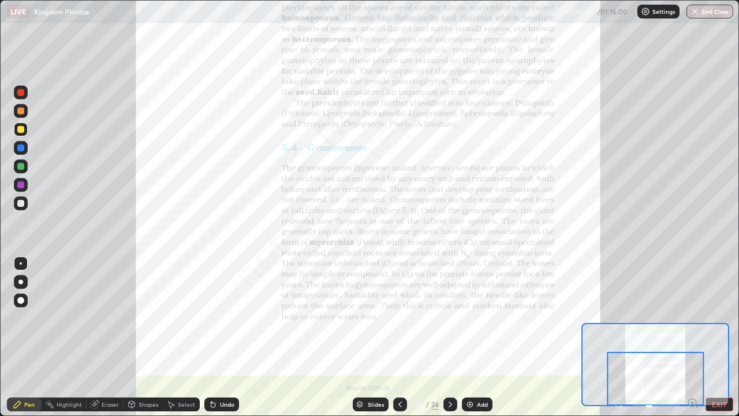
click at [717, 337] on button "EXIT" at bounding box center [719, 404] width 28 height 14
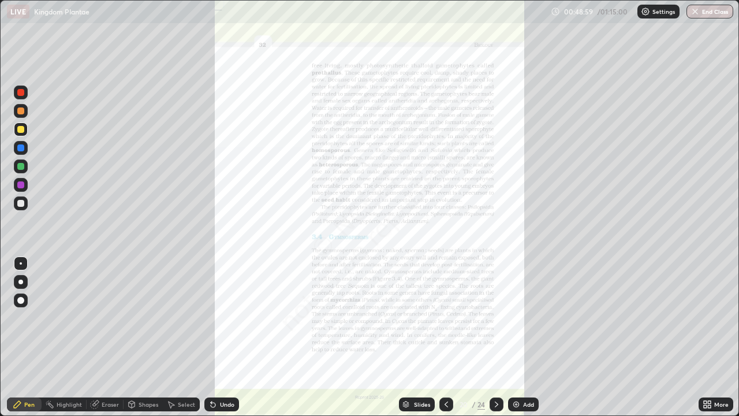
click at [710, 337] on icon at bounding box center [707, 403] width 9 height 9
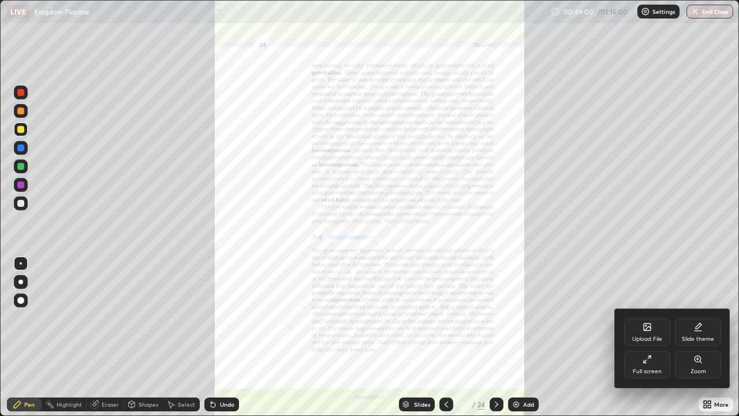
click at [649, 327] on icon at bounding box center [647, 328] width 6 height 4
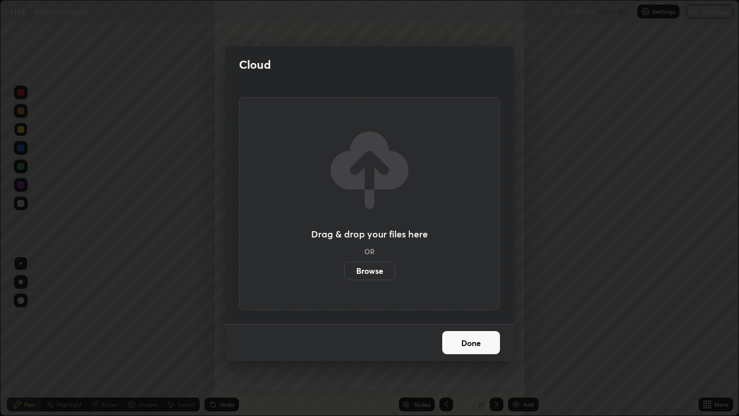
click at [378, 272] on label "Browse" at bounding box center [369, 271] width 51 height 18
click at [344, 272] on input "Browse" at bounding box center [344, 271] width 0 height 18
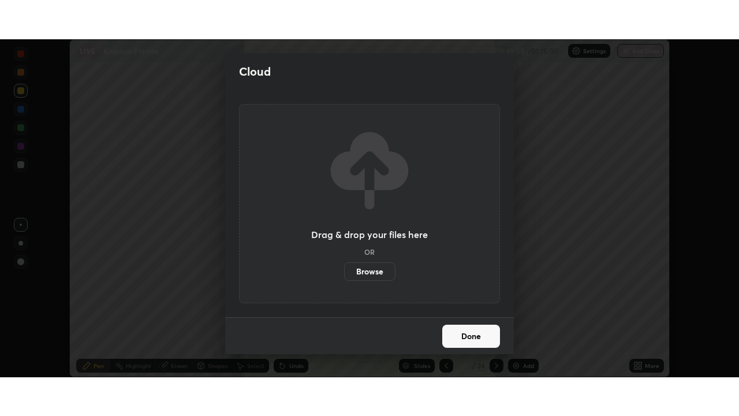
scroll to position [57390, 56989]
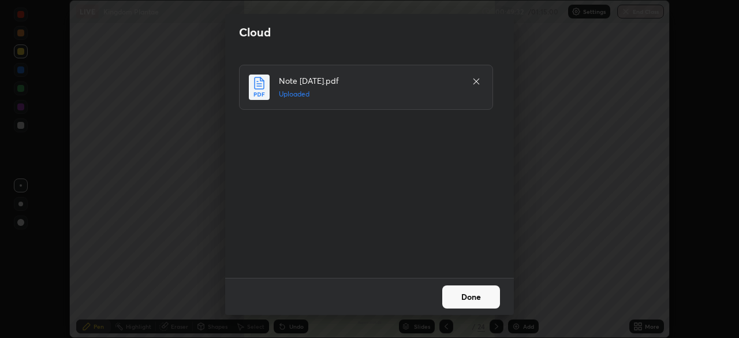
click at [461, 296] on button "Done" at bounding box center [471, 296] width 58 height 23
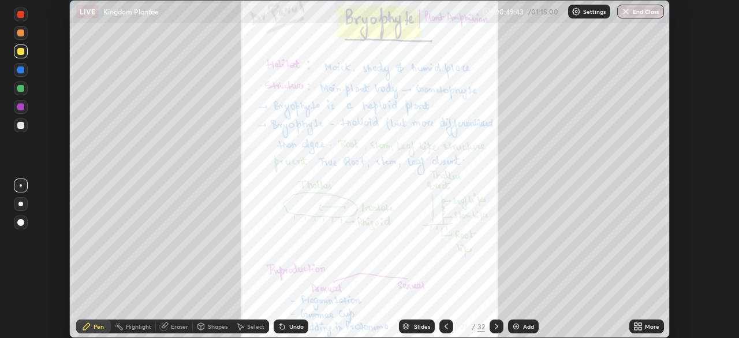
click at [638, 324] on icon at bounding box center [639, 324] width 3 height 3
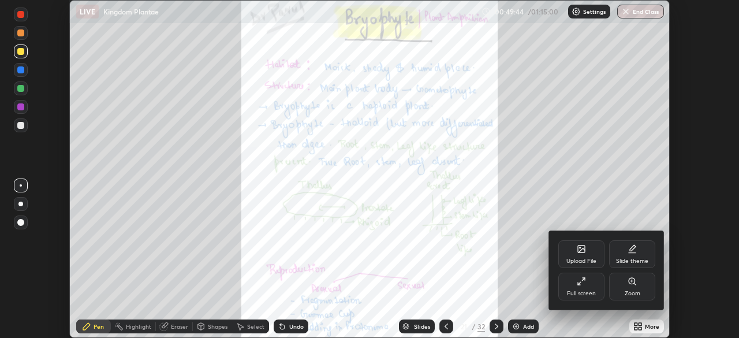
click at [585, 283] on icon at bounding box center [581, 281] width 9 height 9
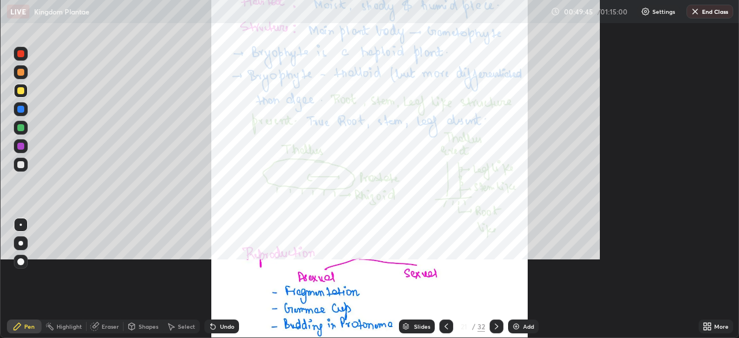
scroll to position [416, 739]
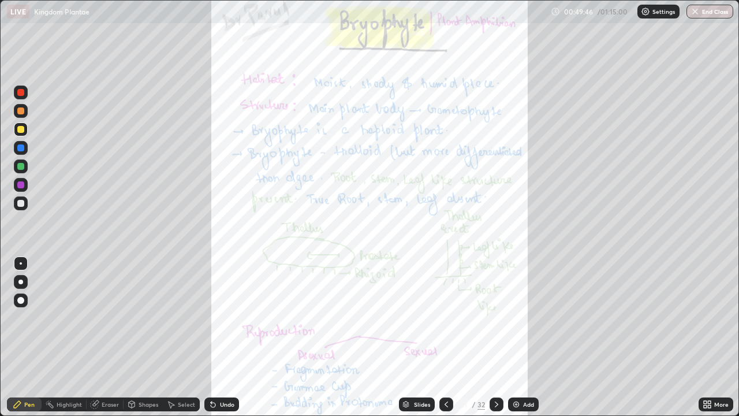
click at [705, 337] on icon at bounding box center [705, 406] width 3 height 3
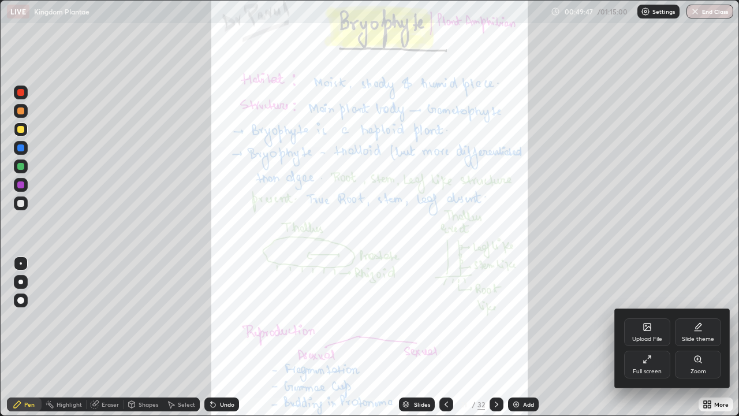
click at [697, 337] on icon at bounding box center [697, 359] width 6 height 6
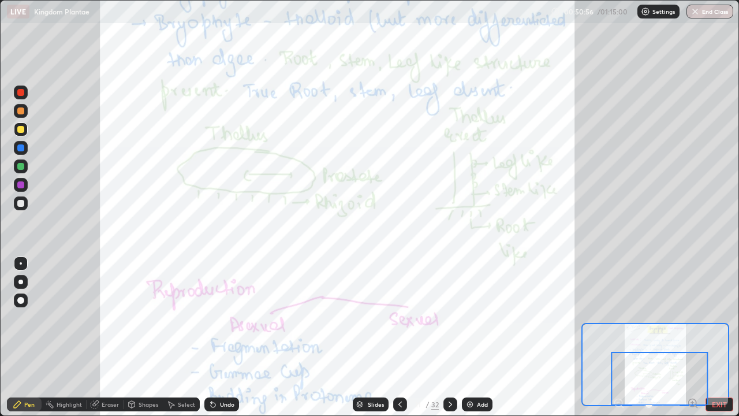
click at [448, 337] on icon at bounding box center [450, 403] width 9 height 9
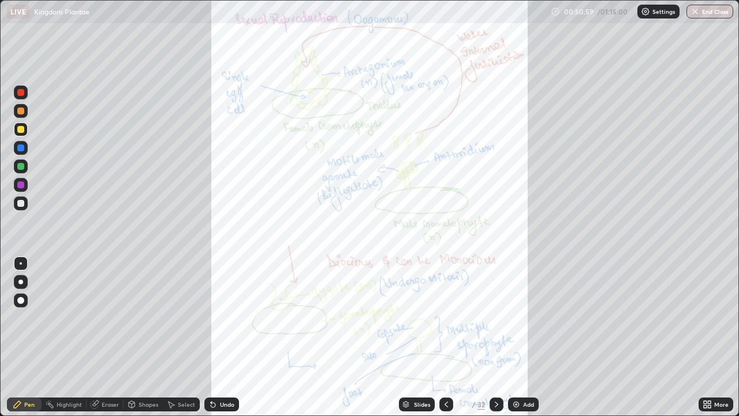
click at [708, 337] on icon at bounding box center [709, 402] width 3 height 3
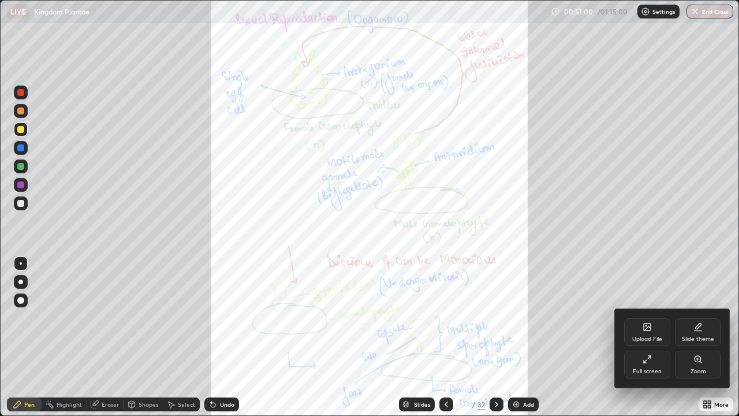
click at [699, 337] on icon at bounding box center [697, 359] width 6 height 6
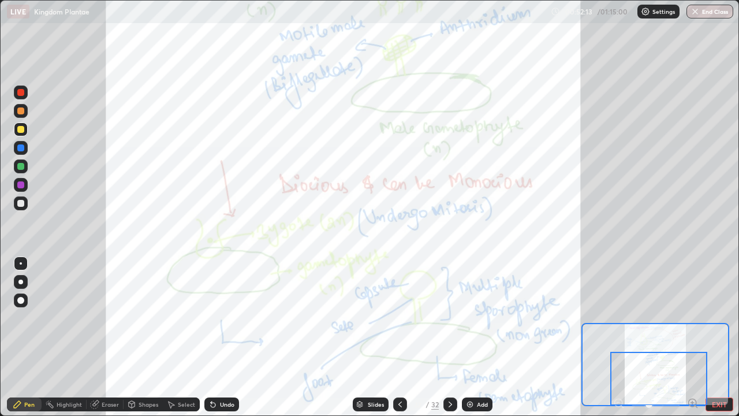
click at [451, 337] on icon at bounding box center [450, 403] width 9 height 9
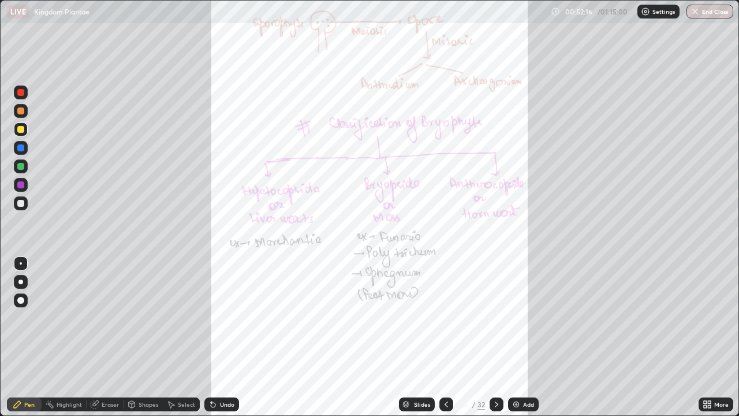
click at [712, 337] on div "More" at bounding box center [716, 404] width 35 height 14
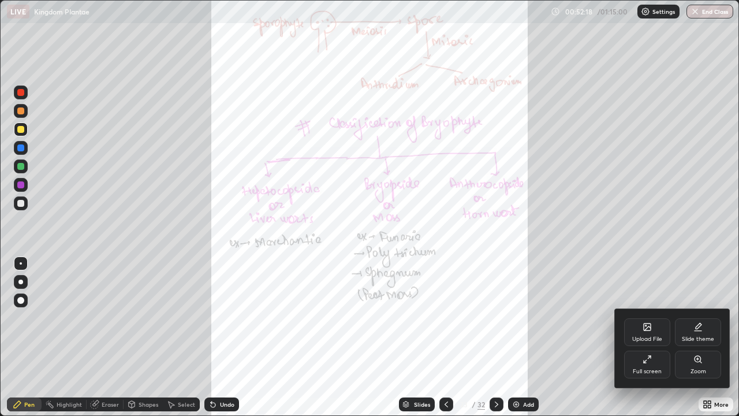
click at [697, 337] on icon at bounding box center [697, 358] width 9 height 9
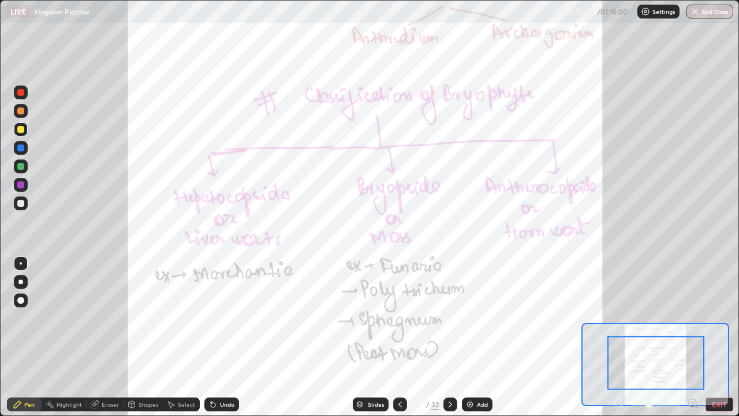
click at [449, 337] on icon at bounding box center [450, 403] width 9 height 9
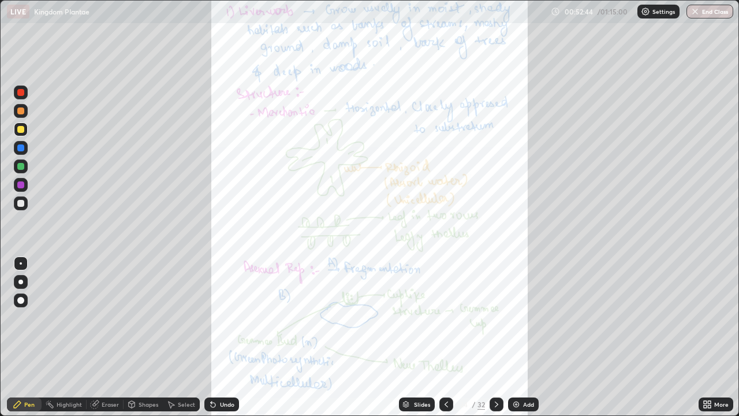
click at [709, 337] on icon at bounding box center [709, 406] width 3 height 3
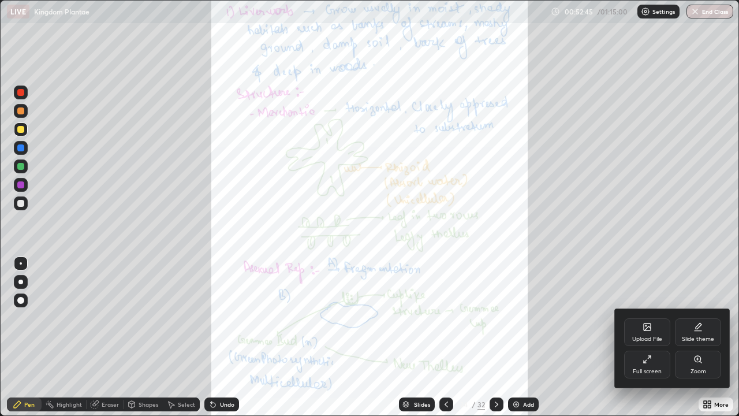
click at [699, 337] on icon at bounding box center [697, 359] width 6 height 6
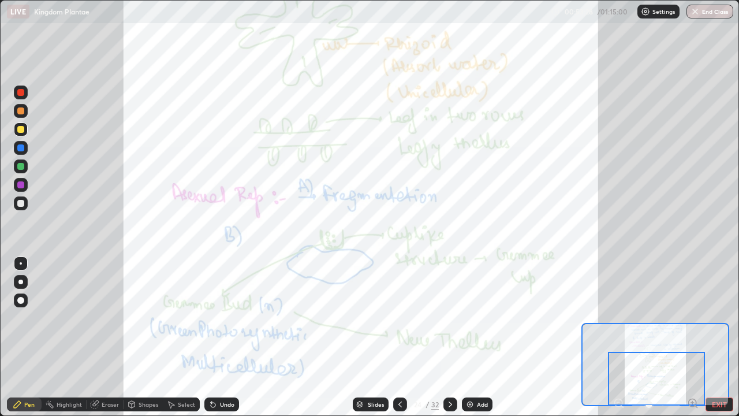
click at [449, 337] on icon at bounding box center [450, 404] width 3 height 6
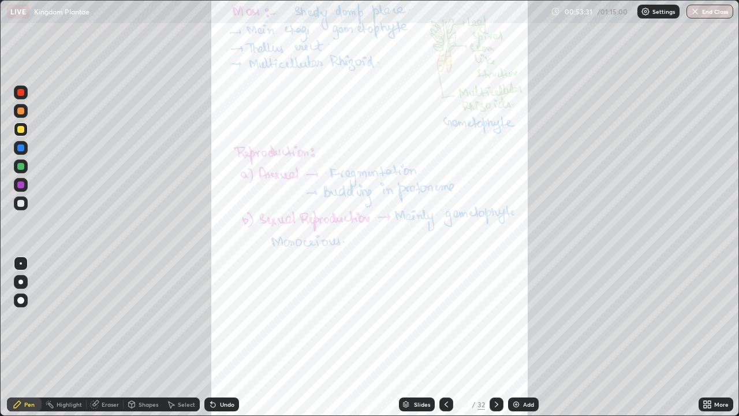
click at [710, 337] on icon at bounding box center [707, 403] width 9 height 9
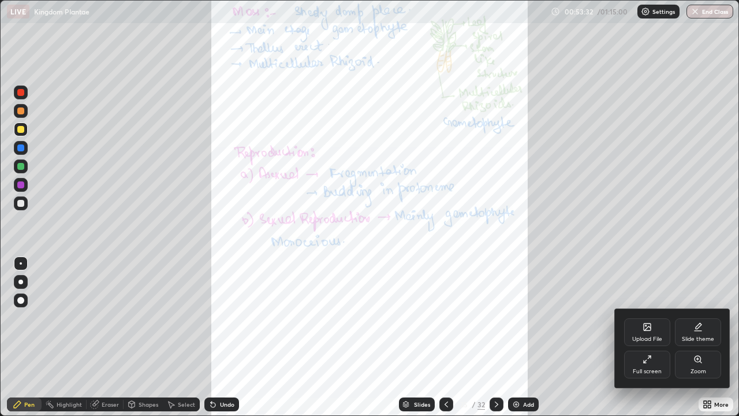
click at [701, 337] on icon at bounding box center [697, 358] width 9 height 9
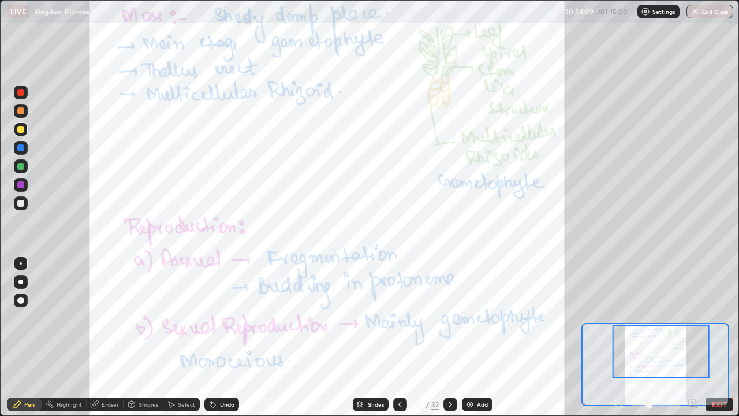
click at [446, 337] on div at bounding box center [450, 404] width 14 height 23
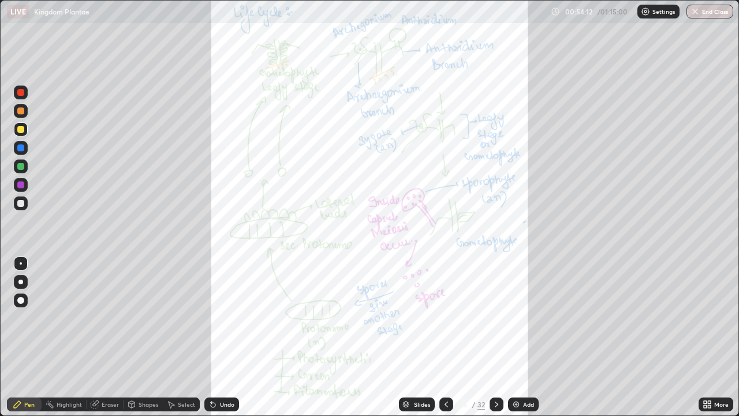
click at [705, 337] on icon at bounding box center [705, 406] width 3 height 3
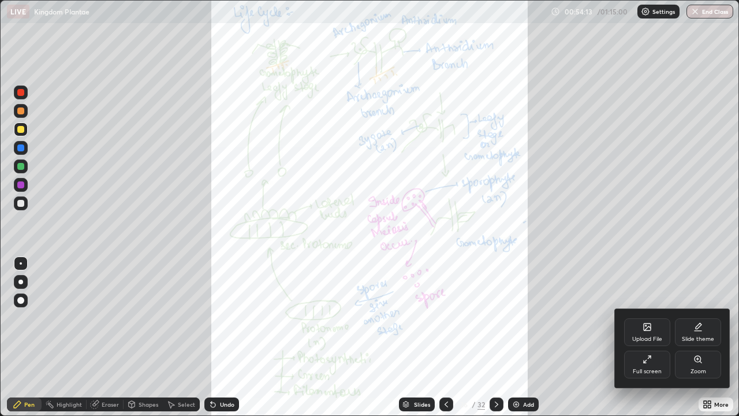
click at [701, 337] on div "Zoom" at bounding box center [698, 364] width 46 height 28
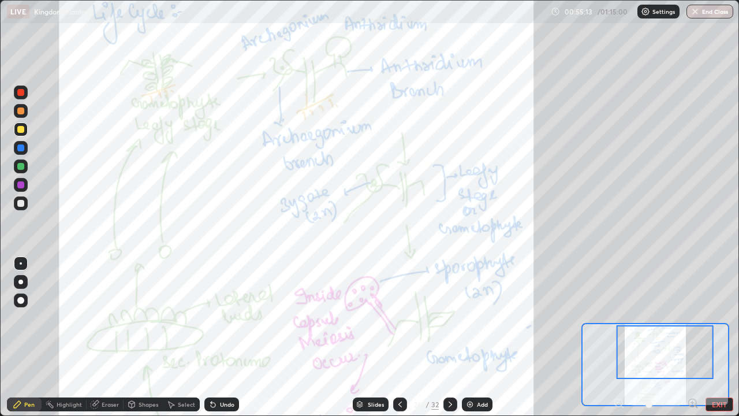
click at [449, 337] on icon at bounding box center [450, 403] width 9 height 9
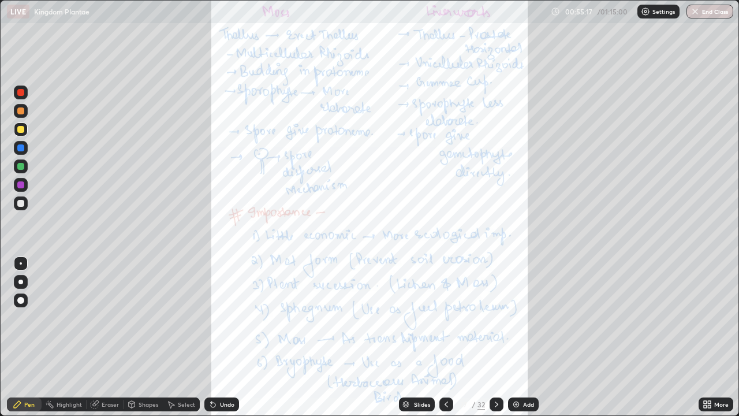
click at [709, 337] on icon at bounding box center [709, 402] width 3 height 3
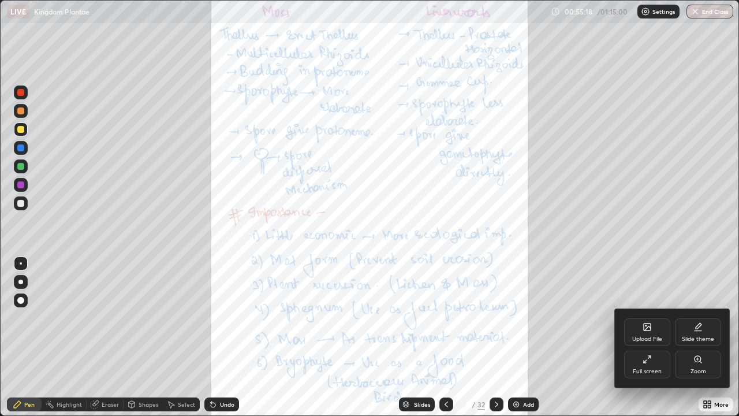
click at [695, 337] on icon at bounding box center [697, 358] width 9 height 9
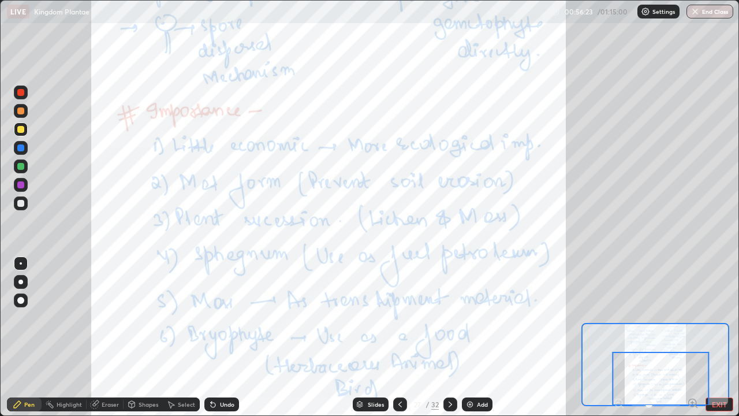
click at [711, 337] on button "EXIT" at bounding box center [719, 404] width 28 height 14
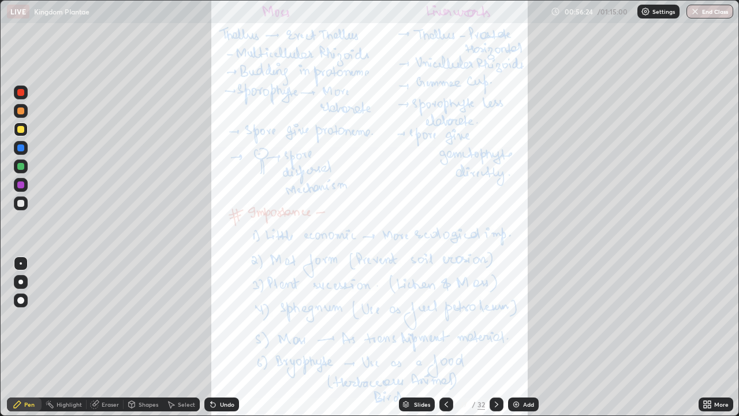
click at [705, 337] on icon at bounding box center [705, 402] width 3 height 3
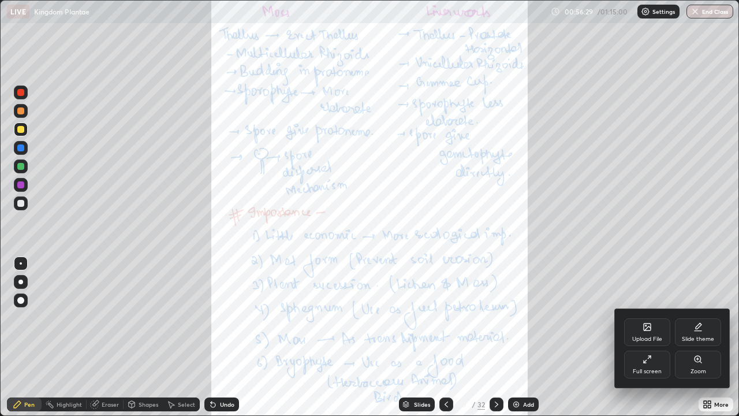
click at [647, 331] on icon at bounding box center [647, 326] width 9 height 9
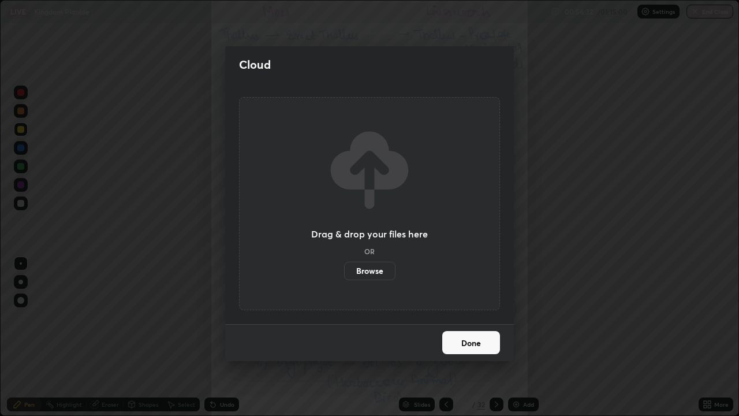
click at [373, 271] on label "Browse" at bounding box center [369, 271] width 51 height 18
click at [344, 271] on input "Browse" at bounding box center [344, 271] width 0 height 18
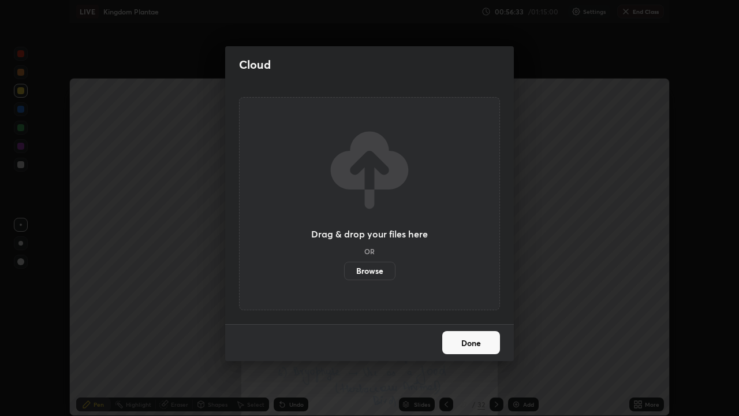
scroll to position [57390, 56989]
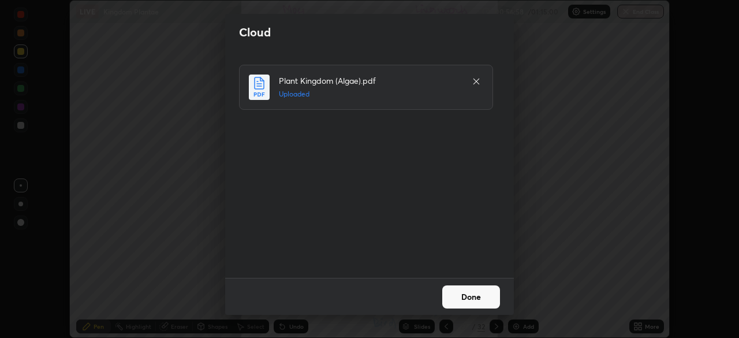
click at [468, 294] on button "Done" at bounding box center [471, 296] width 58 height 23
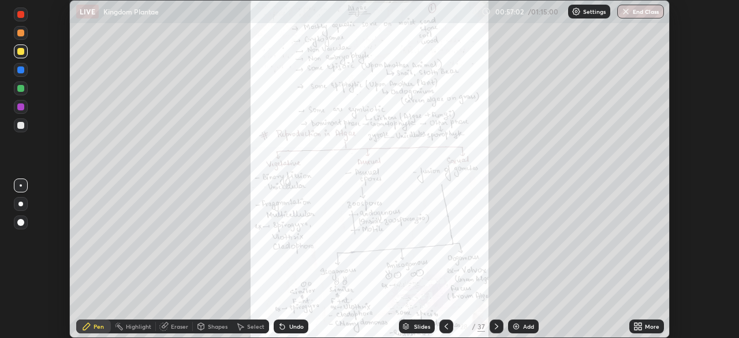
click at [640, 328] on icon at bounding box center [639, 328] width 3 height 3
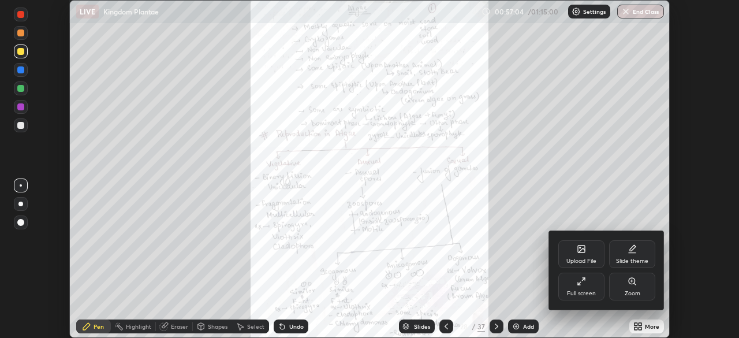
click at [631, 283] on icon at bounding box center [632, 281] width 6 height 6
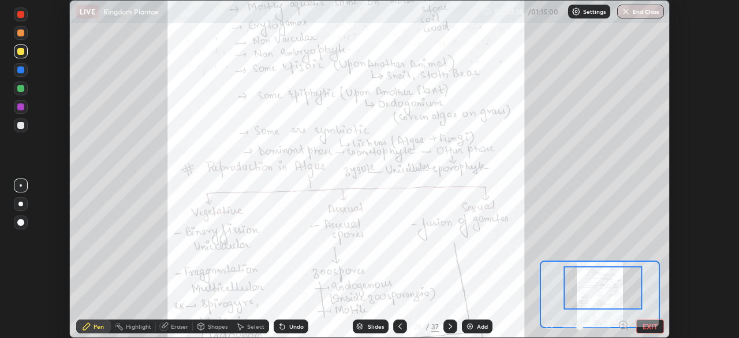
click at [450, 326] on icon at bounding box center [450, 326] width 9 height 9
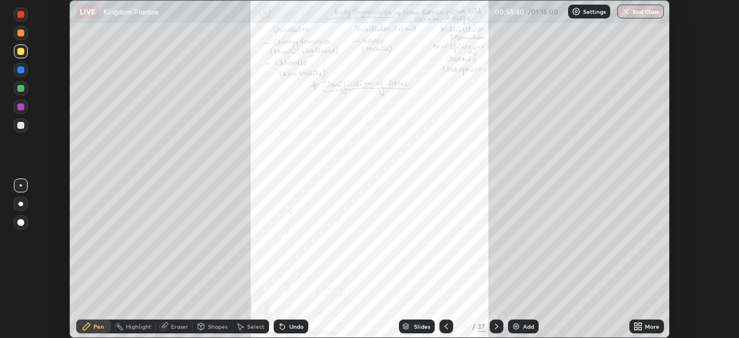
click at [640, 324] on icon at bounding box center [639, 324] width 3 height 3
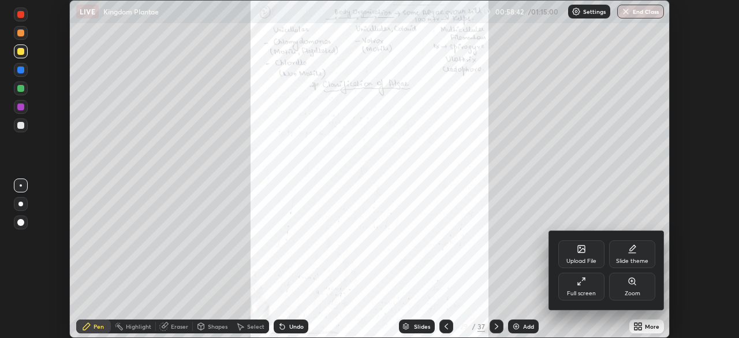
click at [588, 283] on div "Full screen" at bounding box center [581, 286] width 46 height 28
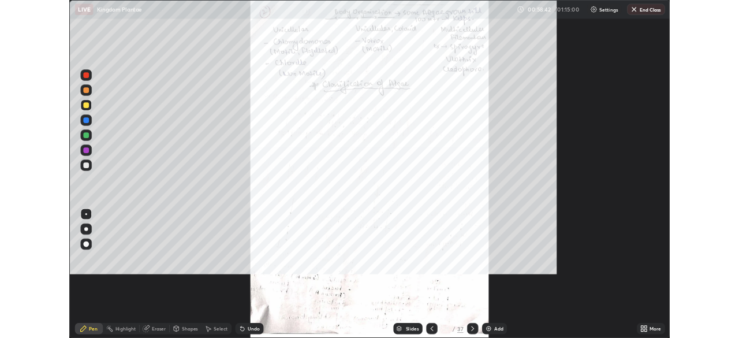
scroll to position [416, 739]
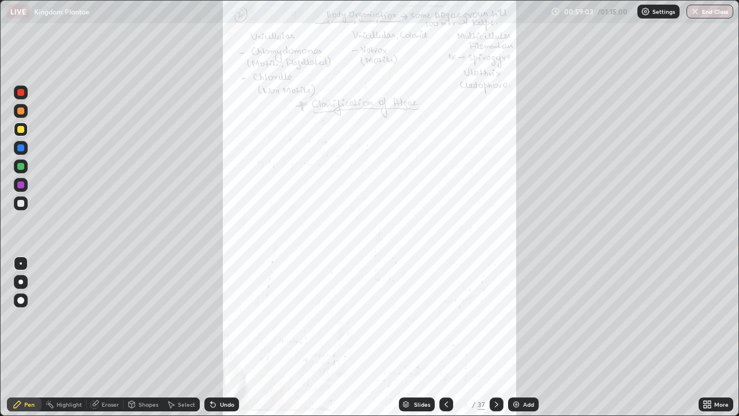
click at [494, 337] on icon at bounding box center [496, 403] width 9 height 9
click at [709, 337] on icon at bounding box center [709, 402] width 3 height 3
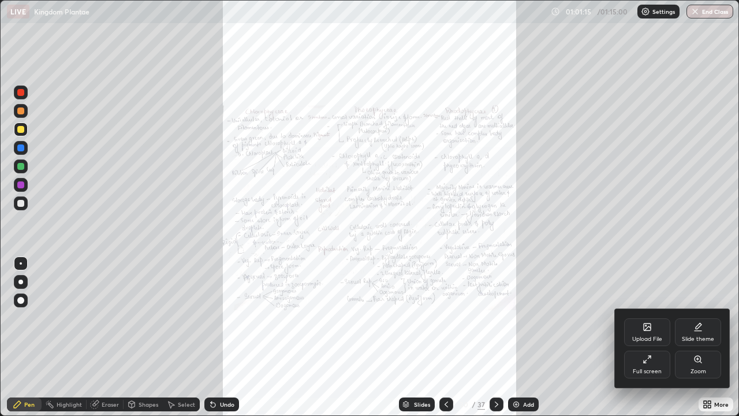
click at [697, 337] on icon at bounding box center [697, 359] width 6 height 6
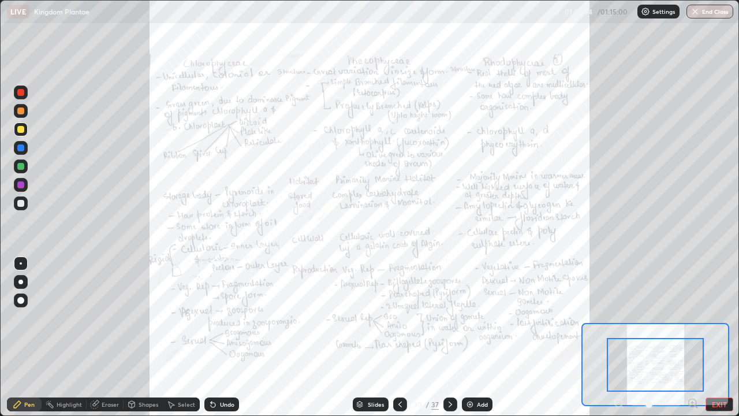
click at [449, 337] on icon at bounding box center [450, 403] width 9 height 9
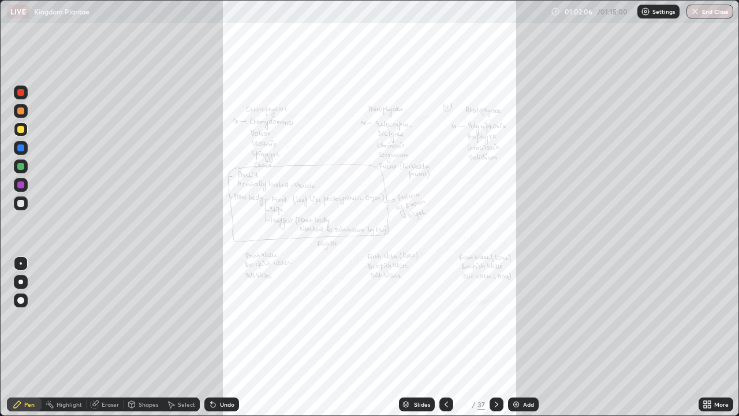
click at [446, 337] on icon at bounding box center [446, 403] width 9 height 9
click at [495, 337] on icon at bounding box center [496, 403] width 9 height 9
click at [445, 337] on icon at bounding box center [446, 403] width 9 height 9
click at [704, 337] on icon at bounding box center [705, 402] width 3 height 3
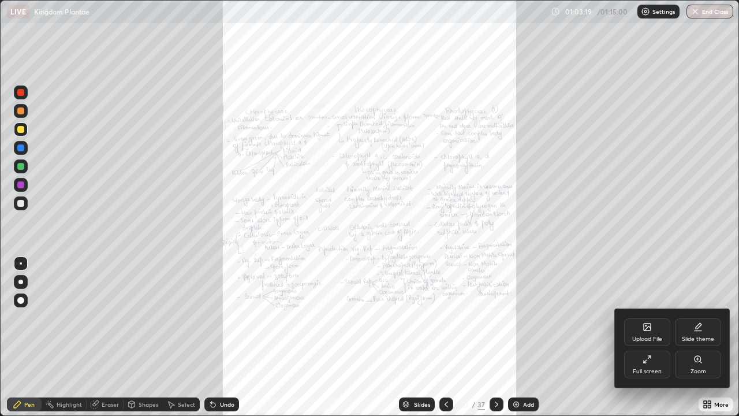
click at [649, 332] on div "Upload File" at bounding box center [647, 332] width 46 height 28
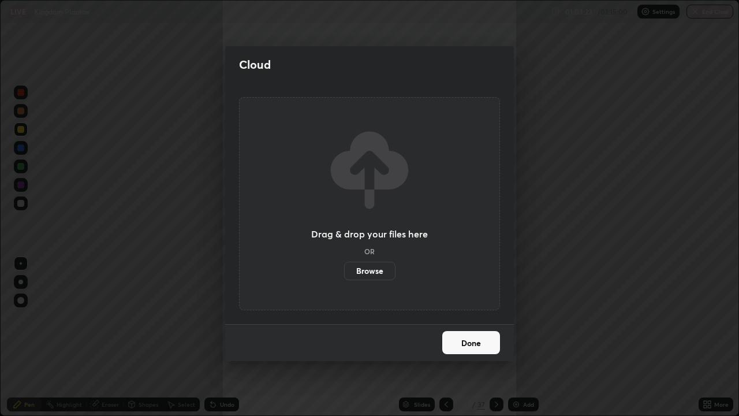
click at [365, 270] on label "Browse" at bounding box center [369, 271] width 51 height 18
click at [344, 270] on input "Browse" at bounding box center [344, 271] width 0 height 18
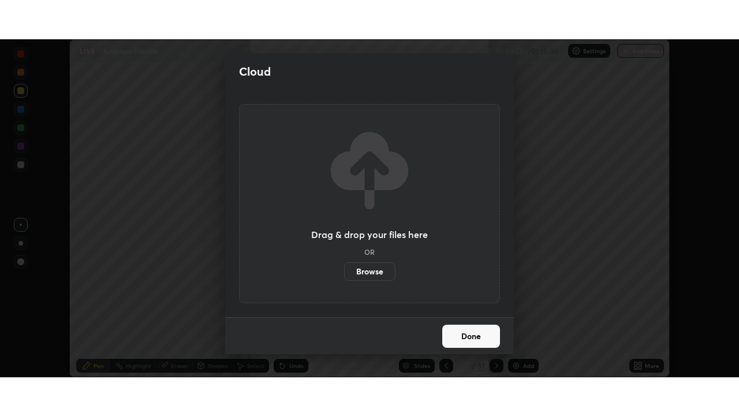
scroll to position [57390, 56989]
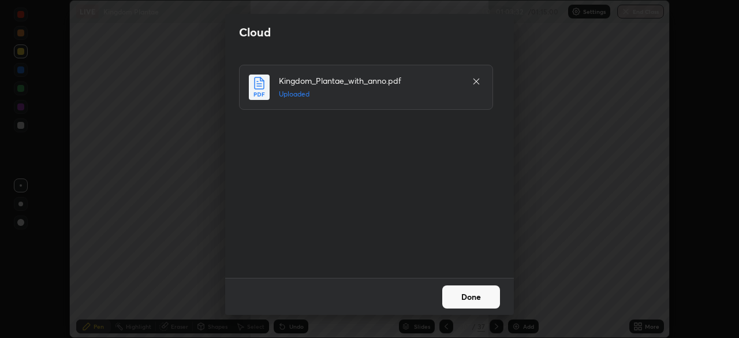
click at [466, 294] on button "Done" at bounding box center [471, 296] width 58 height 23
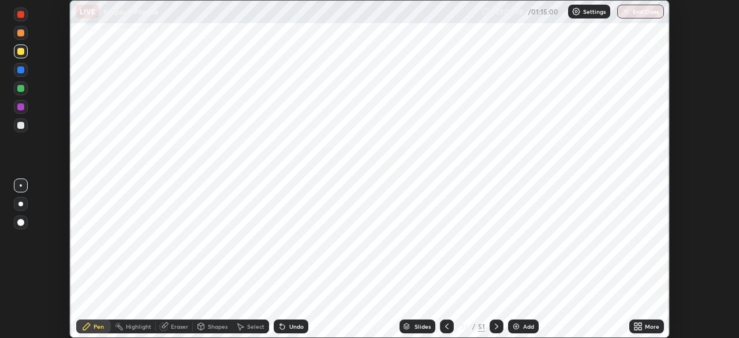
click at [636, 326] on icon at bounding box center [637, 326] width 9 height 9
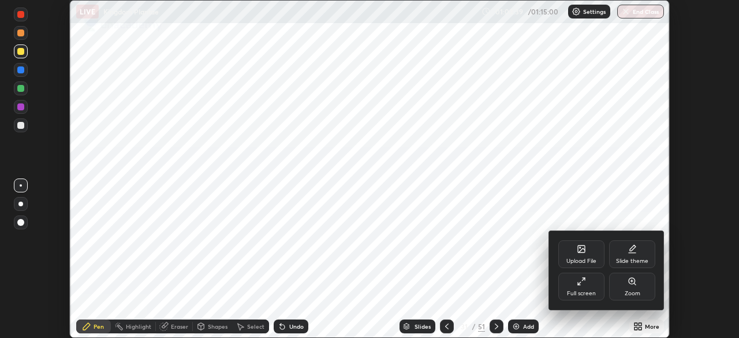
click at [581, 285] on icon at bounding box center [581, 281] width 9 height 9
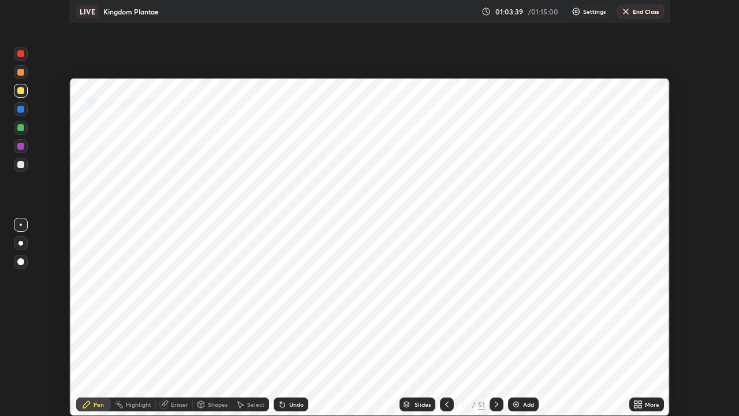
scroll to position [416, 739]
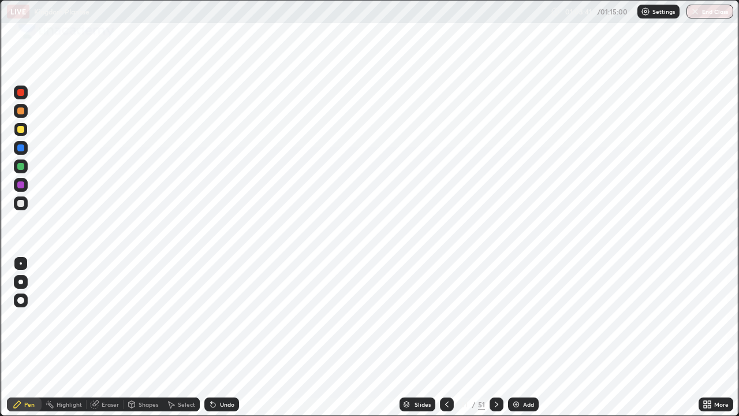
click at [419, 337] on div "Slides" at bounding box center [417, 404] width 36 height 14
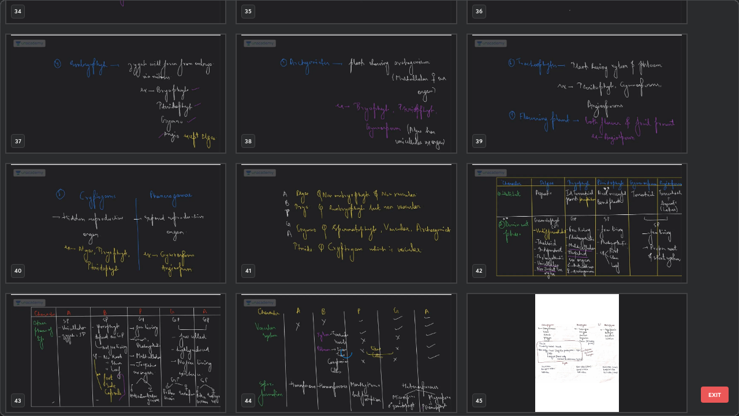
scroll to position [1544, 0]
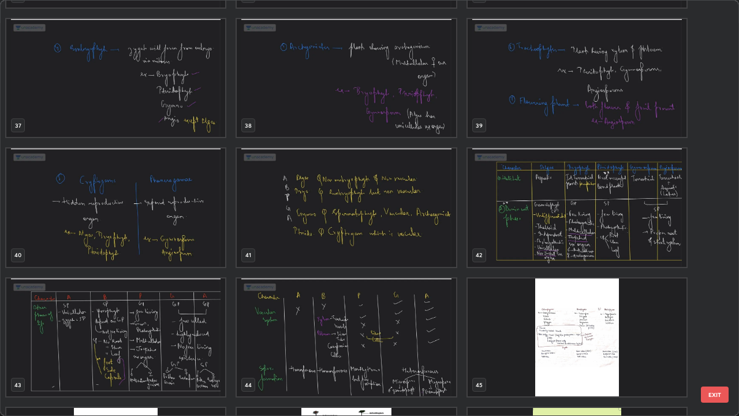
click at [610, 337] on img "grid" at bounding box center [577, 337] width 219 height 118
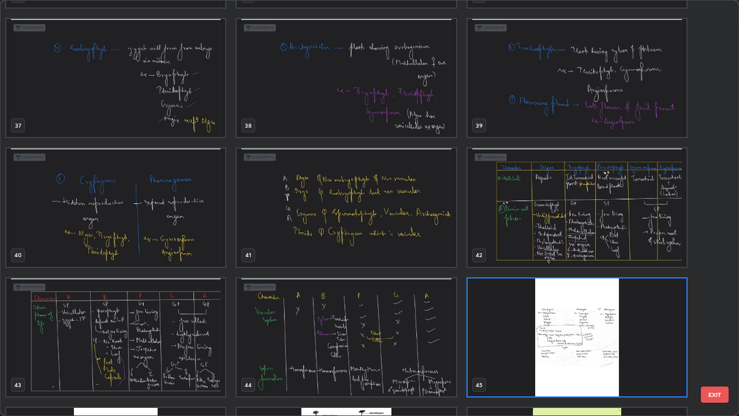
click at [584, 236] on img "grid" at bounding box center [577, 207] width 219 height 118
click at [585, 241] on img "grid" at bounding box center [577, 207] width 219 height 118
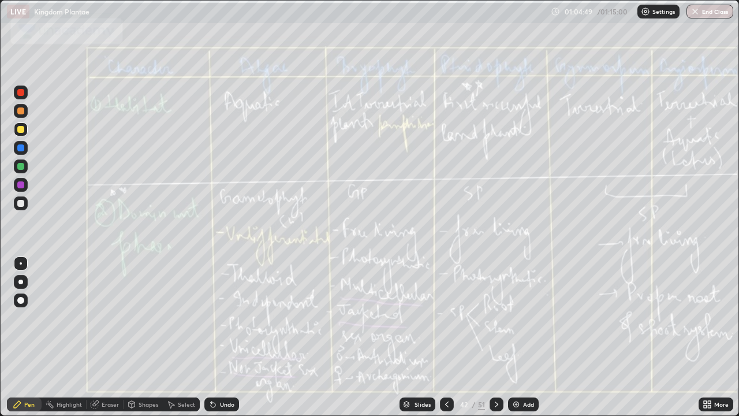
click at [492, 337] on icon at bounding box center [496, 403] width 9 height 9
click at [708, 337] on icon at bounding box center [709, 406] width 3 height 3
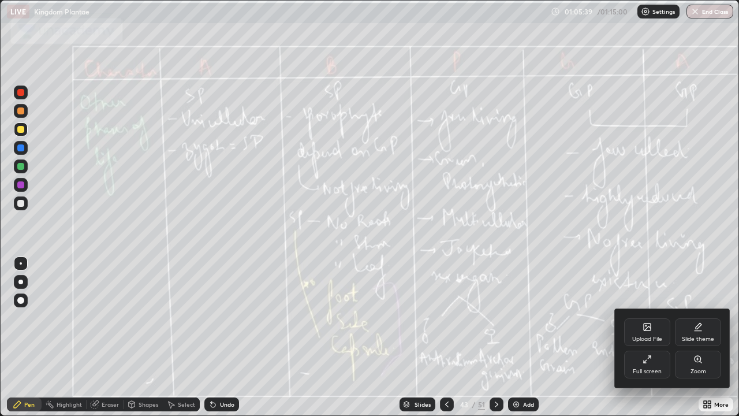
click at [447, 337] on div at bounding box center [369, 208] width 739 height 416
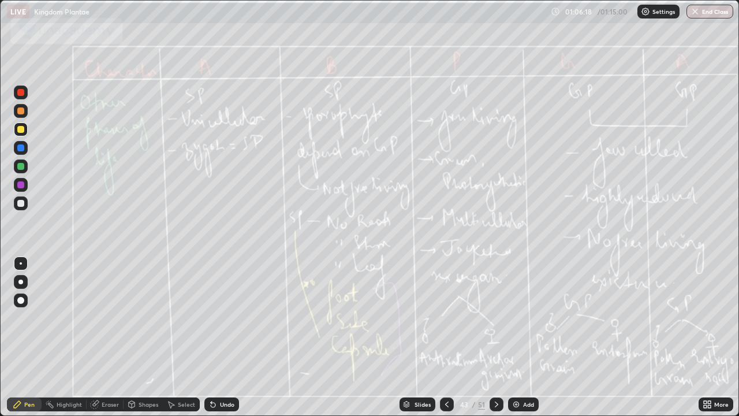
click at [419, 337] on div "Slides" at bounding box center [422, 404] width 16 height 6
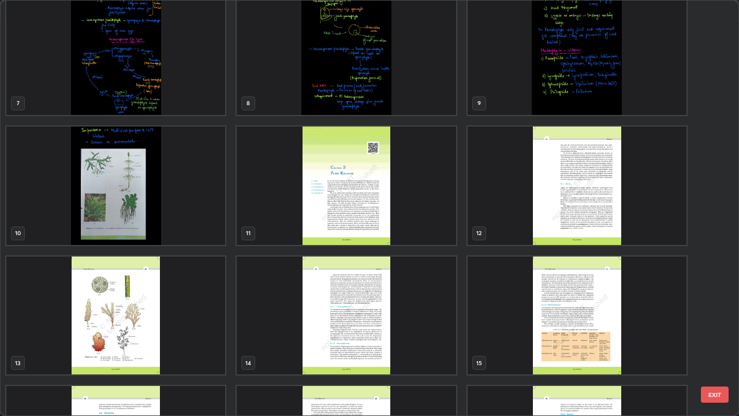
scroll to position [269, 0]
click at [405, 210] on img "grid" at bounding box center [346, 185] width 219 height 118
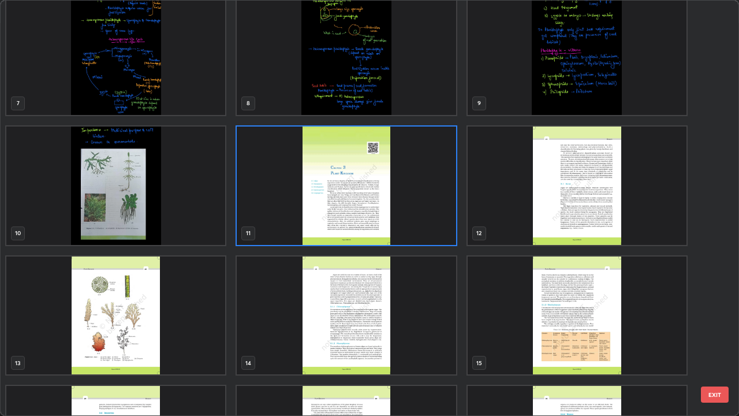
click at [405, 210] on img "grid" at bounding box center [346, 185] width 219 height 118
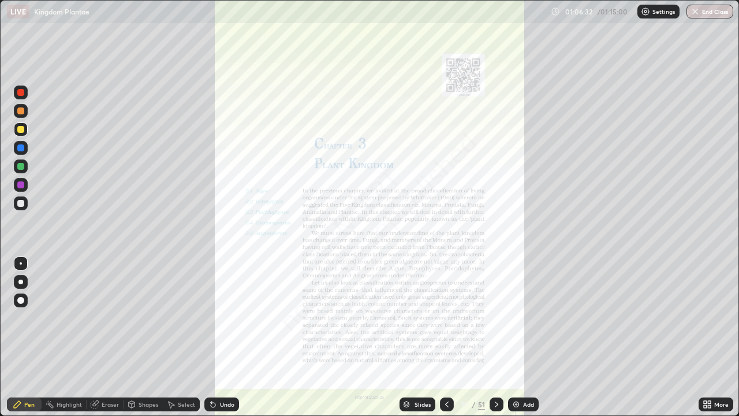
click at [708, 337] on icon at bounding box center [709, 406] width 3 height 3
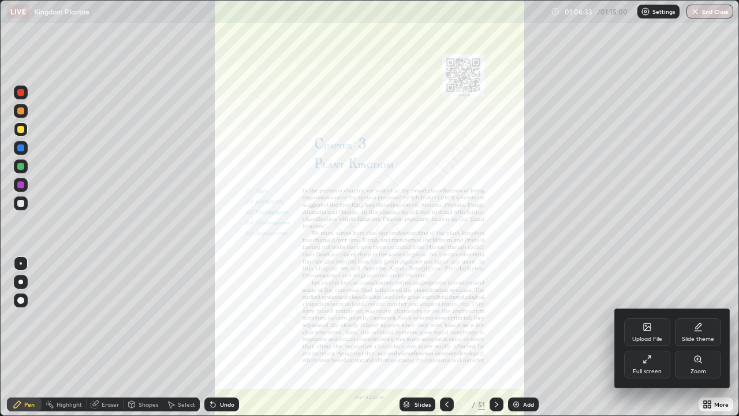
click at [693, 337] on div "Zoom" at bounding box center [698, 364] width 46 height 28
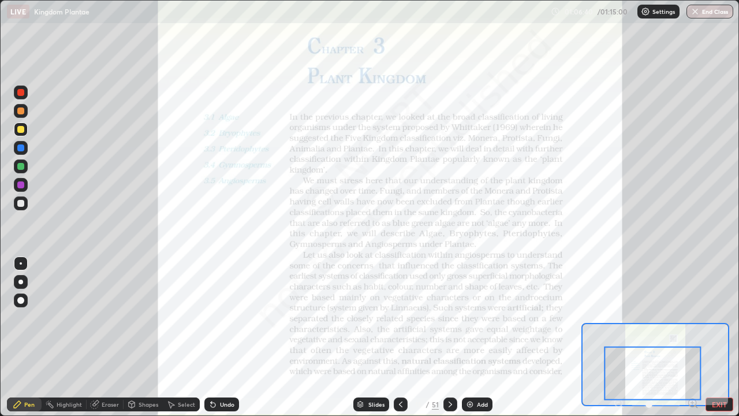
click at [21, 128] on div at bounding box center [20, 129] width 7 height 7
click at [449, 337] on icon at bounding box center [450, 403] width 9 height 9
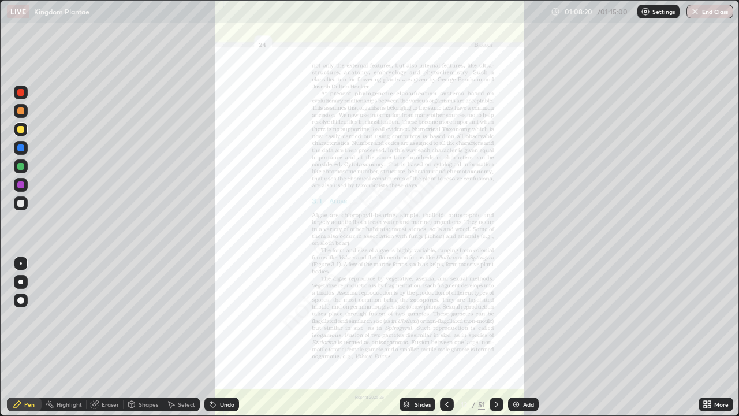
click at [495, 337] on icon at bounding box center [496, 403] width 9 height 9
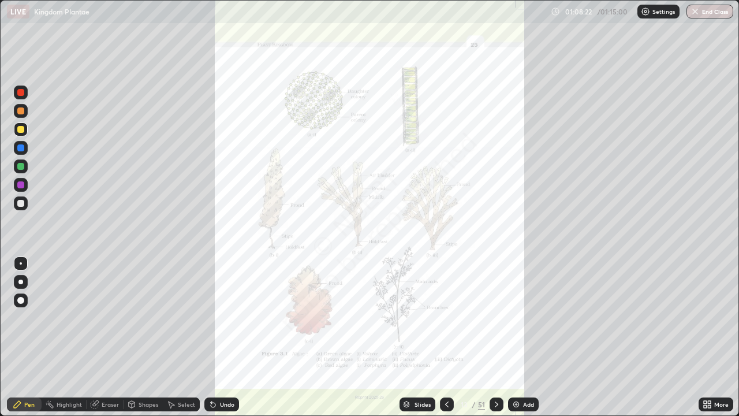
click at [494, 337] on icon at bounding box center [496, 403] width 9 height 9
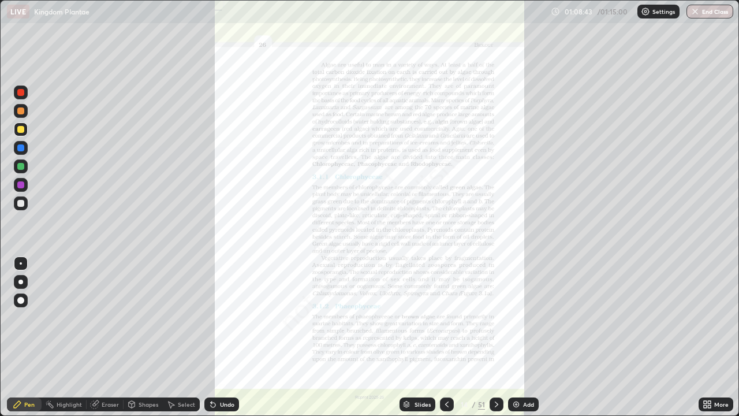
click at [710, 337] on icon at bounding box center [709, 402] width 3 height 3
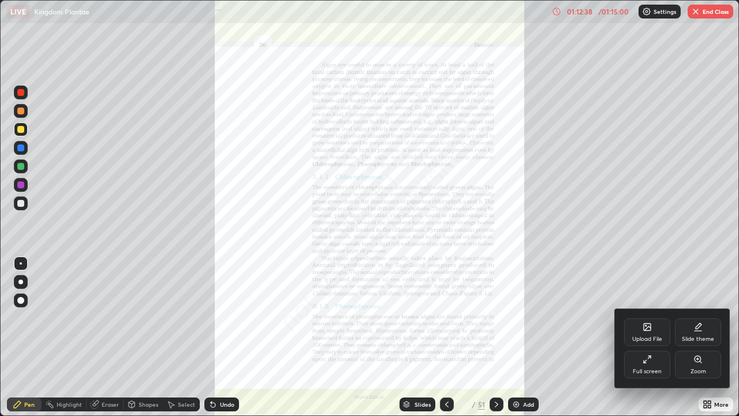
click at [699, 10] on div at bounding box center [369, 208] width 739 height 416
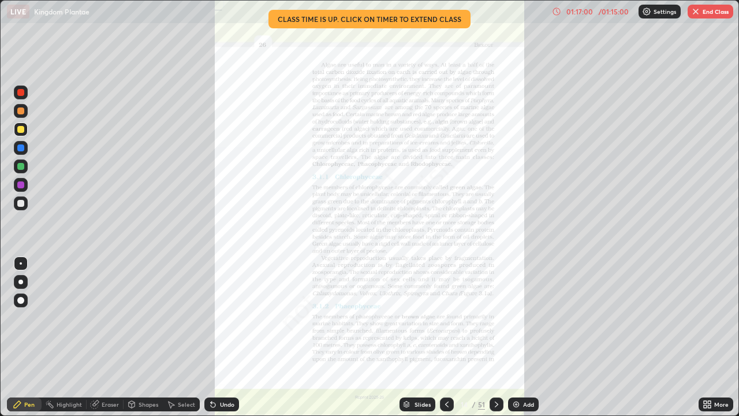
click at [712, 10] on button "End Class" at bounding box center [711, 12] width 46 height 14
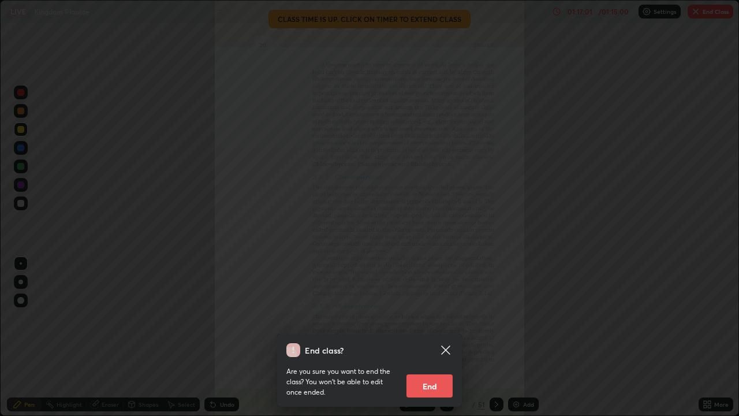
click at [433, 337] on button "End" at bounding box center [429, 385] width 46 height 23
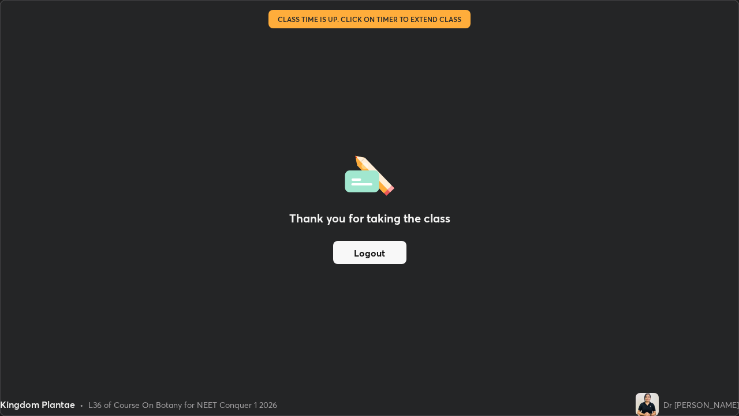
click at [371, 256] on button "Logout" at bounding box center [369, 252] width 73 height 23
